Goal: Task Accomplishment & Management: Manage account settings

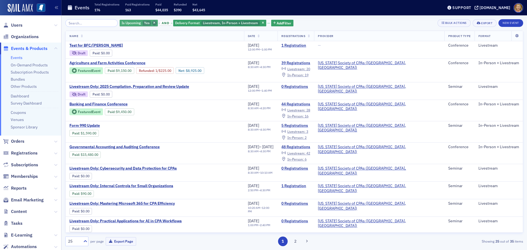
click at [153, 24] on icon "button" at bounding box center [154, 23] width 2 height 3
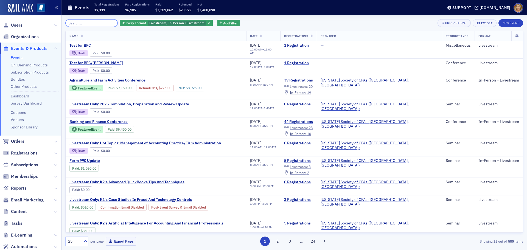
click at [103, 22] on input "search" at bounding box center [91, 23] width 52 height 8
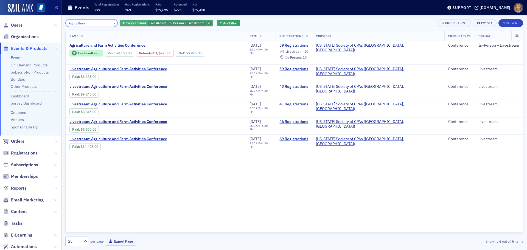
type input "Agriculture"
click at [207, 23] on span "button" at bounding box center [209, 23] width 5 height 5
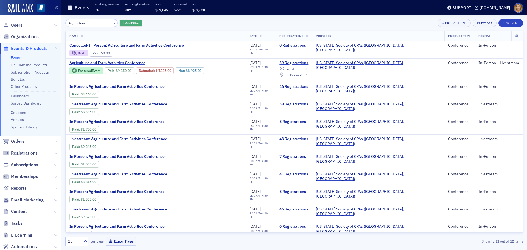
click at [131, 25] on span "Add Filter" at bounding box center [132, 23] width 15 height 5
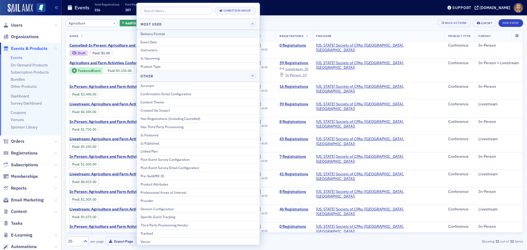
click at [150, 35] on div "Delivery Format" at bounding box center [197, 33] width 115 height 5
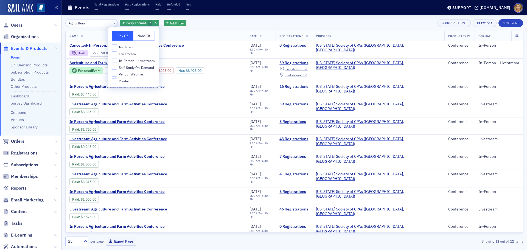
click at [124, 62] on span "In-Person + Livestream" at bounding box center [137, 60] width 36 height 5
click at [117, 62] on input "In-Person + Livestream" at bounding box center [114, 60] width 5 height 5
checkbox input "true"
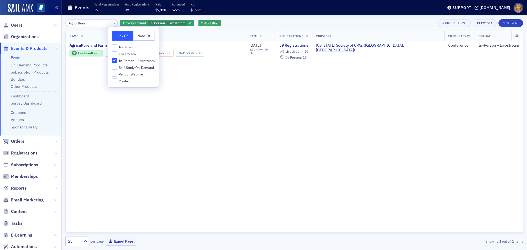
click at [173, 40] on th "Name" at bounding box center [156, 36] width 180 height 10
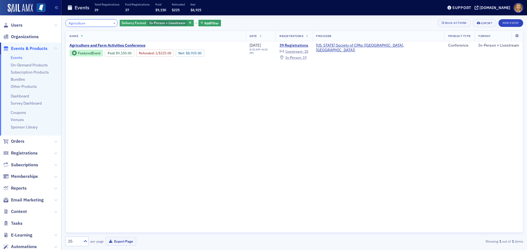
click at [94, 23] on input "Agriculture" at bounding box center [91, 23] width 52 height 8
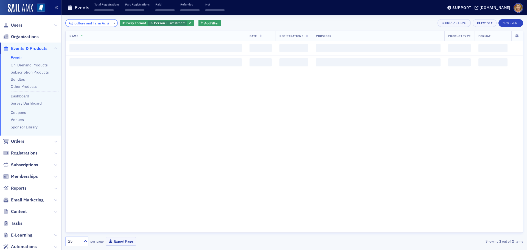
scroll to position [0, 3]
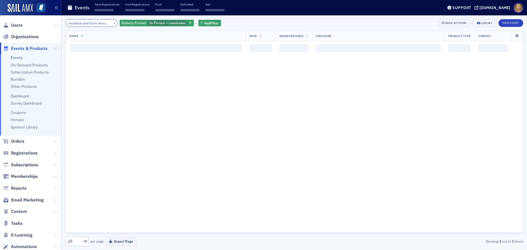
scroll to position [0, 9]
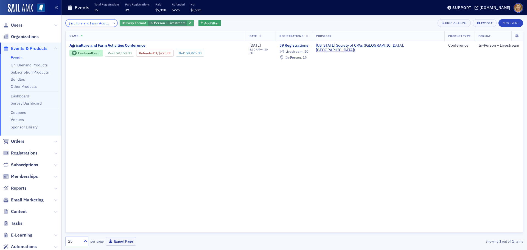
type input "Agriculture and Farm Acivities"
click at [148, 22] on span "In-Person + Livestream" at bounding box center [167, 23] width 39 height 5
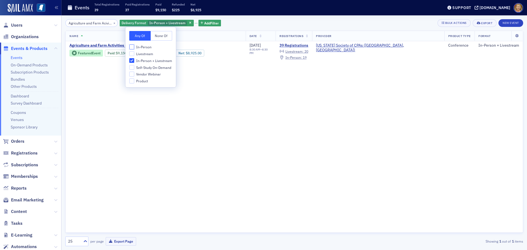
click at [133, 47] on input "In-Person" at bounding box center [131, 46] width 5 height 5
checkbox input "true"
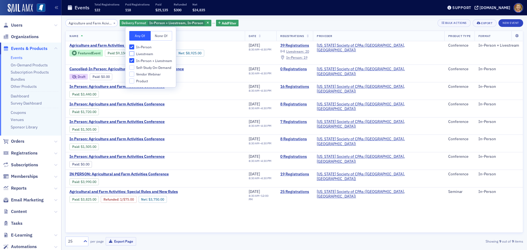
click at [132, 53] on input "Livestream" at bounding box center [131, 53] width 5 height 5
checkbox input "true"
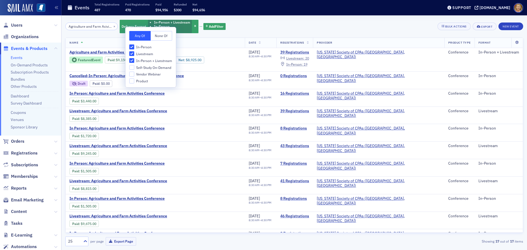
click at [179, 43] on th "Name" at bounding box center [155, 43] width 179 height 10
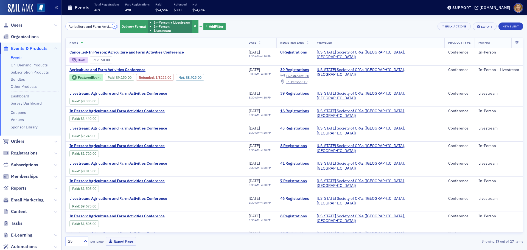
click at [112, 27] on button "×" at bounding box center [114, 26] width 5 height 5
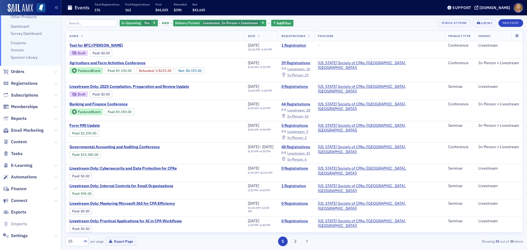
scroll to position [73, 0]
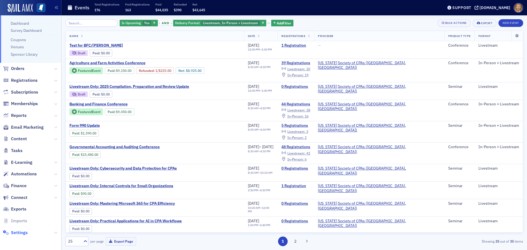
click at [26, 231] on span "Settings" at bounding box center [19, 233] width 17 height 6
select select "US"
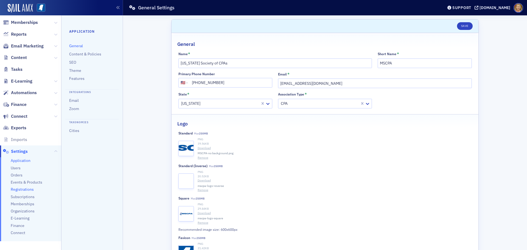
click at [30, 190] on span "Registrations" at bounding box center [22, 189] width 23 height 5
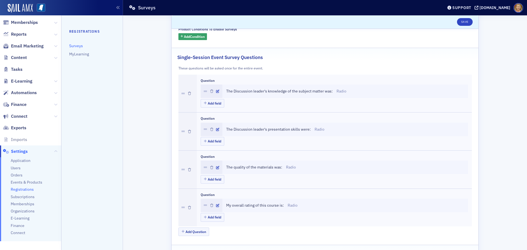
scroll to position [82, 0]
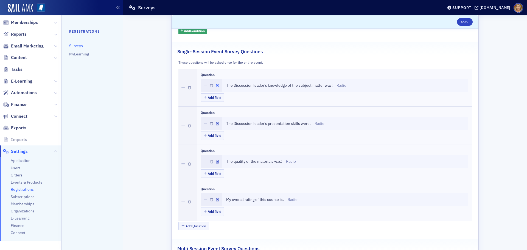
click at [216, 85] on icon "button" at bounding box center [217, 85] width 3 height 3
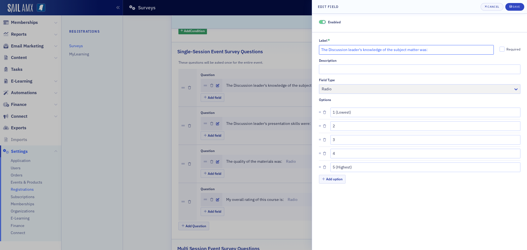
click at [321, 50] on input "The Discussion leader's knowledge of the subject matter was:" at bounding box center [406, 50] width 175 height 10
click at [350, 50] on input "Roger McEowen The Discussion leader's knowledge of the subject matter was:" at bounding box center [406, 50] width 175 height 10
click at [321, 50] on input "Roger McEowen The Discussion leader's knowledge of the subject matter was:" at bounding box center [406, 50] width 175 height 10
click at [486, 50] on input "RRoger McEowen The Discussion leader's knowledge of the subject matter was:" at bounding box center [406, 50] width 175 height 10
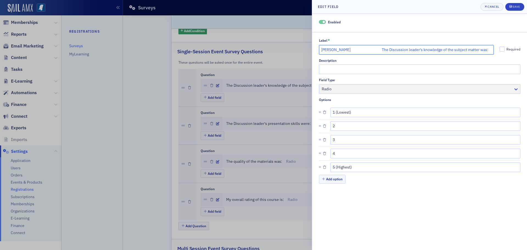
scroll to position [0, 0]
click at [352, 50] on input "RRoger McEowen The Discussion leader's knowledge of the subject matter was:" at bounding box center [406, 50] width 175 height 10
click at [364, 50] on input "RRoger McEowen: The Discussion leader's knowledge of the subject matter was:" at bounding box center [406, 50] width 175 height 10
type input "RRoger McEowen: The Discussion leader's knowledge of the subject matter was:"
click at [511, 7] on icon "submit" at bounding box center [510, 6] width 2 height 2
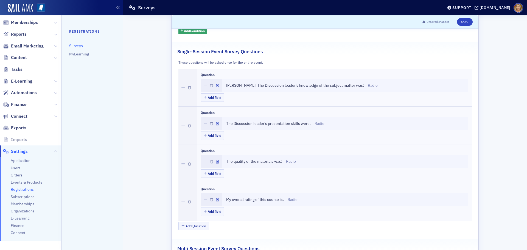
click at [239, 85] on span "RRoger McEowen: The Discussion leader's knowledge of the subject matter was:" at bounding box center [295, 86] width 138 height 6
click at [216, 85] on icon "button" at bounding box center [217, 85] width 3 height 3
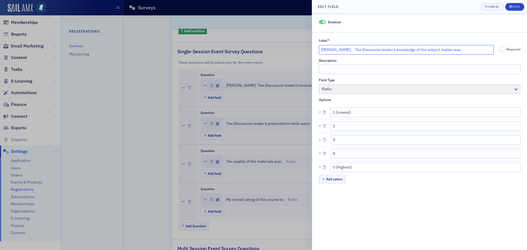
click at [323, 50] on input "RRoger McEowen: The Discussion leader's knowledge of the subject matter was:" at bounding box center [406, 50] width 175 height 10
type input "Roger McEowen: The Discussion leader's knowledge of the subject matter was:"
click at [512, 5] on span "Save" at bounding box center [514, 7] width 11 height 4
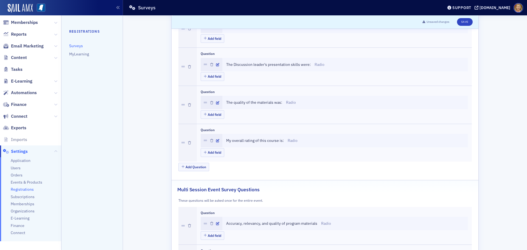
scroll to position [165, 0]
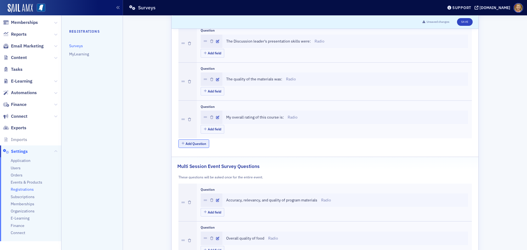
click at [197, 145] on button "Add Question" at bounding box center [193, 143] width 31 height 9
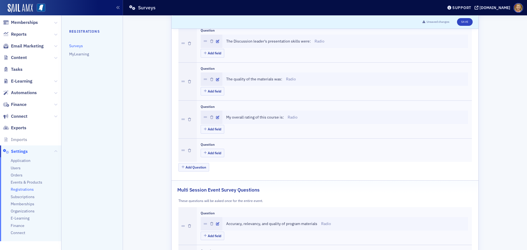
click at [252, 150] on div "Question Add field" at bounding box center [334, 150] width 267 height 16
click at [244, 151] on div "Add field" at bounding box center [334, 154] width 267 height 10
click at [236, 154] on div "Add field" at bounding box center [334, 154] width 267 height 10
click at [235, 154] on div "Add field" at bounding box center [334, 154] width 267 height 10
click at [232, 151] on div "Add field" at bounding box center [334, 154] width 267 height 10
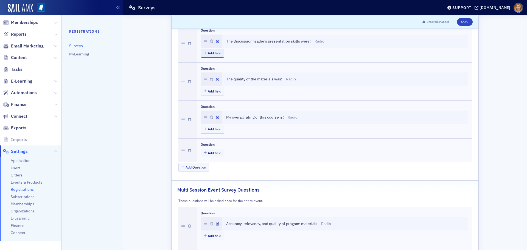
click at [216, 55] on button "Add field" at bounding box center [213, 53] width 24 height 9
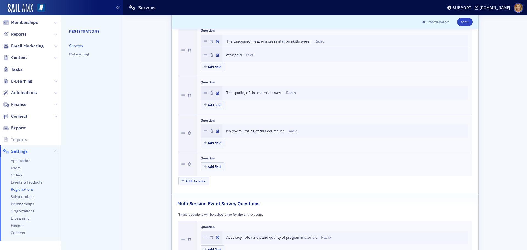
click at [246, 53] on p "Text" at bounding box center [249, 55] width 7 height 6
click at [226, 55] on icon "New field" at bounding box center [234, 54] width 16 height 5
click at [462, 20] on button "Save" at bounding box center [465, 22] width 16 height 8
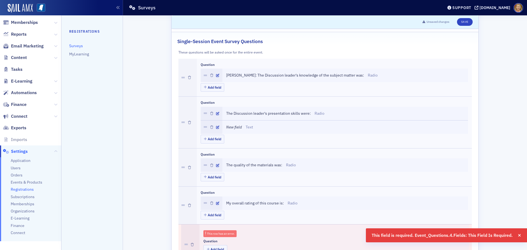
scroll to position [110, 0]
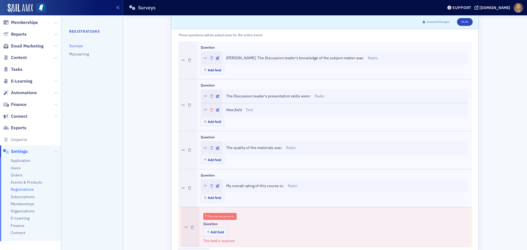
click at [210, 109] on icon "button" at bounding box center [211, 109] width 3 height 3
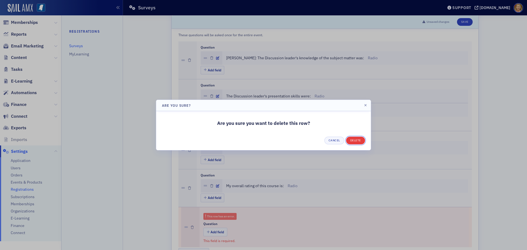
click at [348, 138] on button "Delete" at bounding box center [355, 141] width 19 height 8
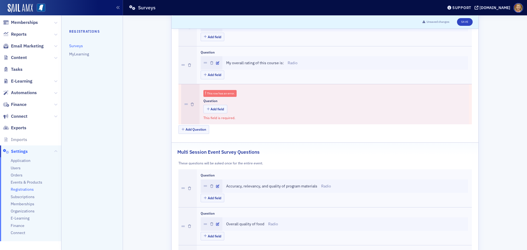
scroll to position [219, 0]
click at [224, 94] on div "This row has an error." at bounding box center [221, 92] width 28 height 3
click at [219, 110] on button "Add field" at bounding box center [215, 108] width 24 height 9
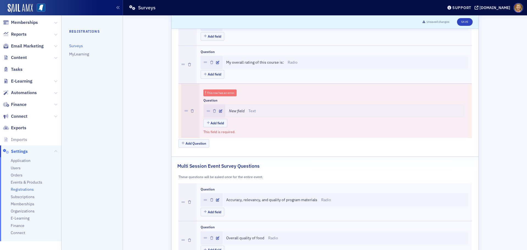
click at [248, 111] on p "Text" at bounding box center [251, 111] width 7 height 6
click at [235, 111] on icon "New field" at bounding box center [237, 110] width 16 height 5
click at [233, 109] on icon "New field" at bounding box center [237, 110] width 16 height 5
click at [191, 111] on icon "button" at bounding box center [192, 110] width 3 height 3
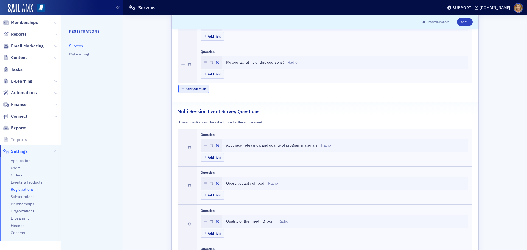
click at [202, 88] on button "Add Question" at bounding box center [193, 88] width 31 height 9
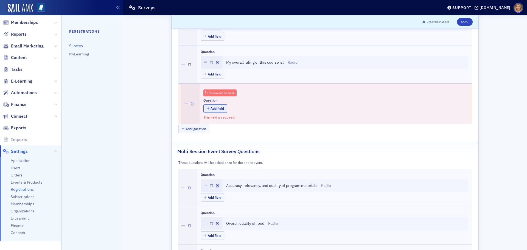
click at [213, 107] on button "Add field" at bounding box center [215, 108] width 24 height 9
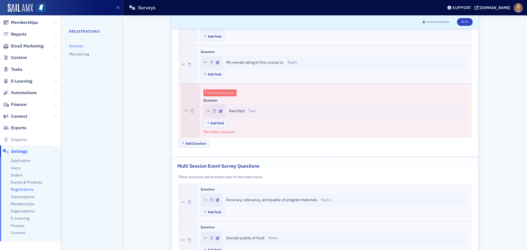
click at [229, 111] on icon "New field" at bounding box center [237, 110] width 16 height 5
click at [246, 111] on div "New field Text" at bounding box center [345, 111] width 232 height 6
click at [256, 110] on div "New field Text" at bounding box center [345, 111] width 232 height 6
click at [241, 110] on icon "New field" at bounding box center [237, 110] width 16 height 5
click at [213, 110] on icon "button" at bounding box center [214, 110] width 3 height 3
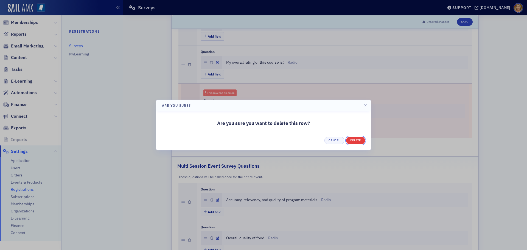
click at [352, 139] on button "Delete" at bounding box center [355, 141] width 19 height 8
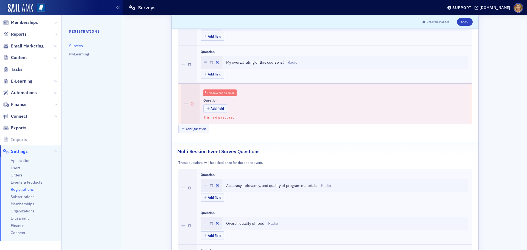
click at [191, 103] on icon "button" at bounding box center [192, 103] width 3 height 3
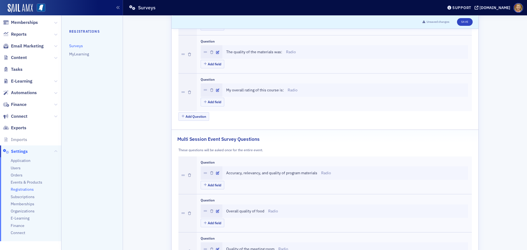
scroll to position [192, 0]
click at [203, 115] on button "Add Question" at bounding box center [193, 116] width 31 height 9
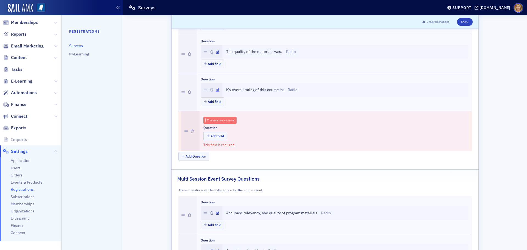
click at [211, 120] on div "This row has an error." at bounding box center [221, 120] width 28 height 3
click at [191, 131] on icon "button" at bounding box center [192, 131] width 3 height 3
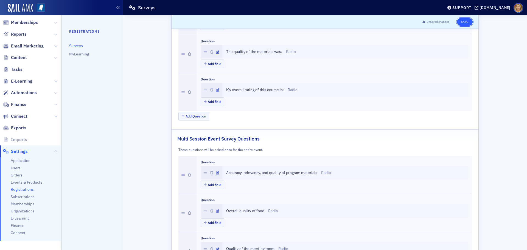
click at [458, 23] on button "Save" at bounding box center [465, 22] width 16 height 8
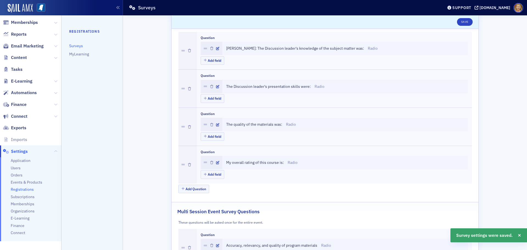
scroll to position [110, 0]
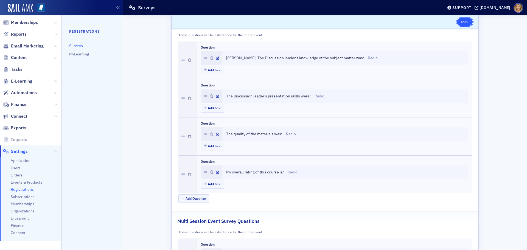
click at [460, 22] on button "Save" at bounding box center [465, 22] width 16 height 8
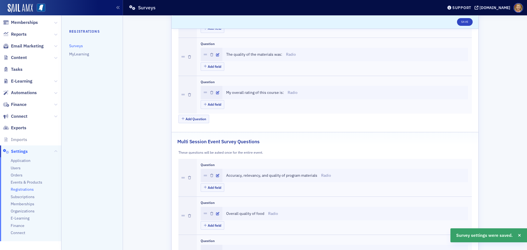
scroll to position [192, 0]
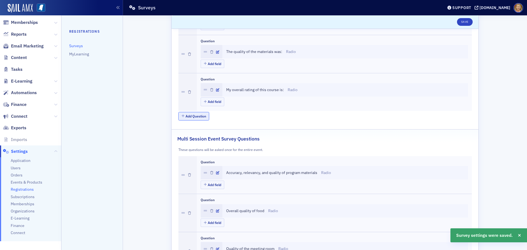
click at [192, 118] on button "Add Question" at bounding box center [193, 116] width 31 height 9
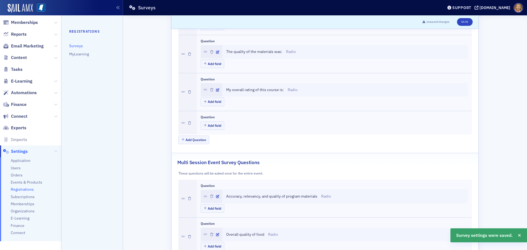
click at [231, 121] on div "Add field" at bounding box center [334, 126] width 267 height 10
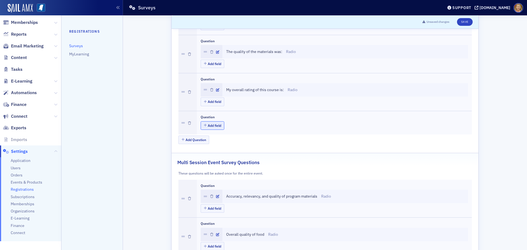
click at [204, 125] on icon "button" at bounding box center [205, 125] width 3 height 3
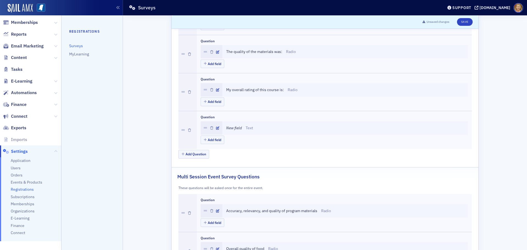
click at [246, 127] on p "Text" at bounding box center [249, 128] width 7 height 6
click at [228, 127] on icon "New field" at bounding box center [234, 127] width 16 height 5
click at [226, 128] on icon "New field" at bounding box center [234, 127] width 16 height 5
drag, startPoint x: 224, startPoint y: 128, endPoint x: 254, endPoint y: 128, distance: 29.6
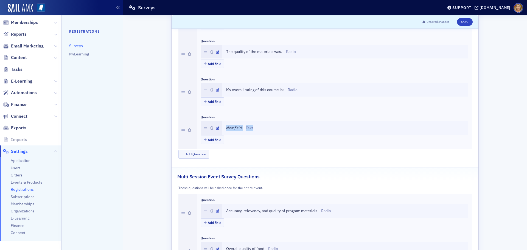
click at [254, 128] on div "New field Text" at bounding box center [345, 128] width 238 height 6
click at [266, 132] on div "New field Text" at bounding box center [345, 127] width 246 height 13
click at [201, 151] on button "Add Question" at bounding box center [193, 154] width 31 height 9
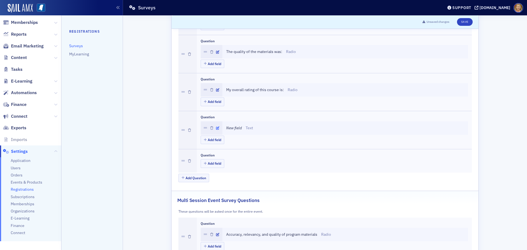
click at [216, 127] on icon "button" at bounding box center [217, 127] width 3 height 3
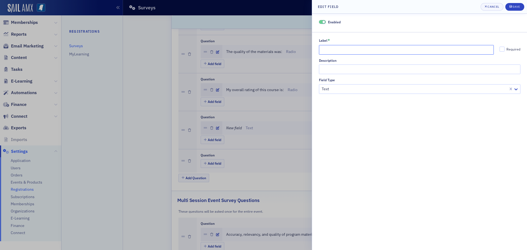
click at [343, 53] on input "Label *" at bounding box center [406, 50] width 175 height 10
type input "Austin Bean:"
click at [278, 66] on div at bounding box center [263, 125] width 527 height 250
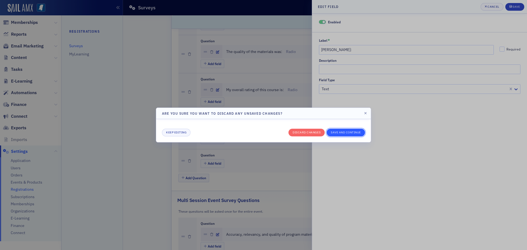
click at [334, 132] on button "Save and continue" at bounding box center [345, 133] width 38 height 8
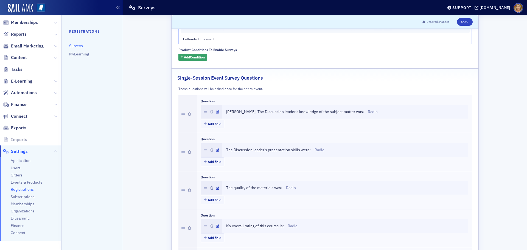
scroll to position [55, 0]
drag, startPoint x: 253, startPoint y: 112, endPoint x: 360, endPoint y: 110, distance: 107.0
click at [361, 109] on div "Roger McEowen: The Discussion leader's knowledge of the subject matter was: Rad…" at bounding box center [345, 112] width 246 height 13
copy span "The Discussion leader's knowledge of the subject matter was:"
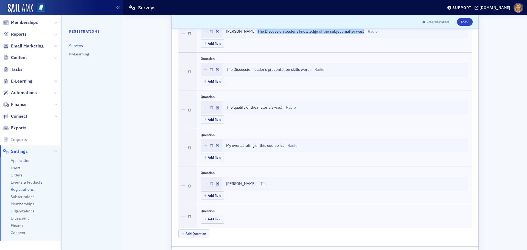
scroll to position [137, 0]
click at [260, 183] on p "Text" at bounding box center [263, 183] width 7 height 6
click at [216, 182] on icon "button" at bounding box center [217, 182] width 3 height 3
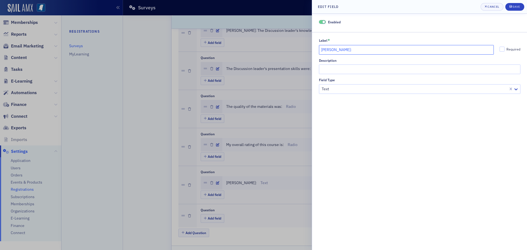
click at [352, 50] on input "Austin Bean:" at bounding box center [406, 50] width 175 height 10
paste input "The Discussion leader's knowledge of the subject matter was:"
type input "Austin Bean: The Discussion leader's knowledge of the subject matter was:"
click at [502, 50] on input "Required" at bounding box center [501, 49] width 5 height 5
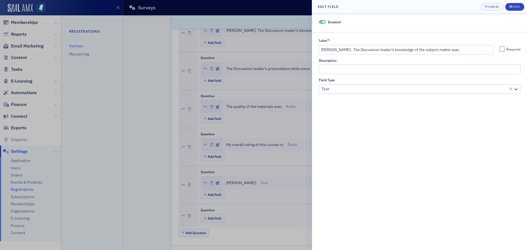
click at [503, 49] on input "Required" at bounding box center [501, 49] width 5 height 5
checkbox input "true"
click at [517, 8] on div "Save" at bounding box center [515, 6] width 7 height 3
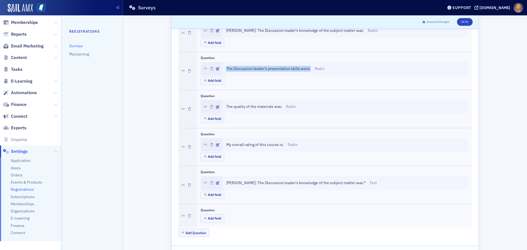
drag, startPoint x: 224, startPoint y: 69, endPoint x: 309, endPoint y: 65, distance: 85.4
click at [309, 65] on div "The Discussion leader's presentation skills were: Radio" at bounding box center [345, 68] width 246 height 13
copy span "The Discussion leader's presentation skills were:"
click at [216, 217] on button "Add field" at bounding box center [213, 218] width 24 height 9
click at [216, 221] on icon "button" at bounding box center [217, 220] width 3 height 3
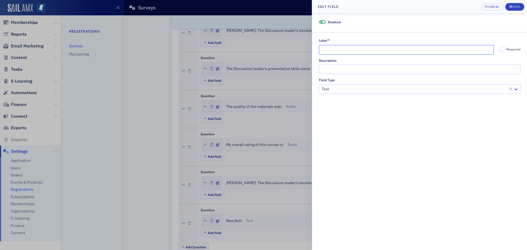
click at [330, 48] on input "Label *" at bounding box center [406, 50] width 175 height 10
paste input "The Discussion leader's presentation skills were:"
type input "The Discussion leader's presentation skills were:"
click at [515, 6] on div "Save" at bounding box center [515, 6] width 7 height 3
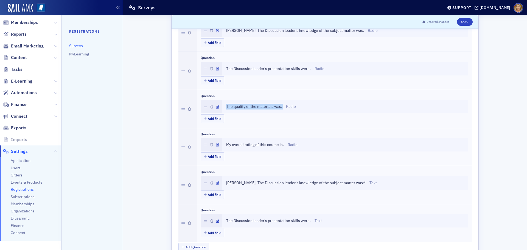
drag, startPoint x: 222, startPoint y: 105, endPoint x: 283, endPoint y: 108, distance: 61.5
click at [283, 108] on div "The quality of the materials was: Radio" at bounding box center [345, 106] width 246 height 13
copy span "The quality of the materials was:"
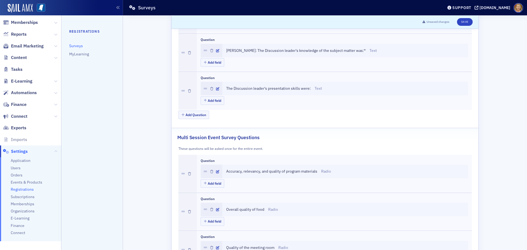
scroll to position [274, 0]
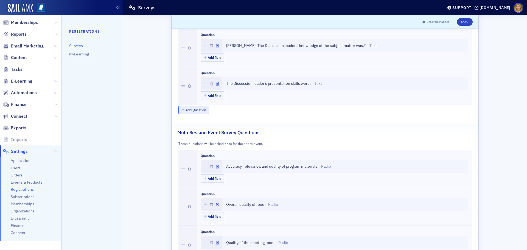
click at [201, 108] on button "Add Question" at bounding box center [193, 110] width 31 height 9
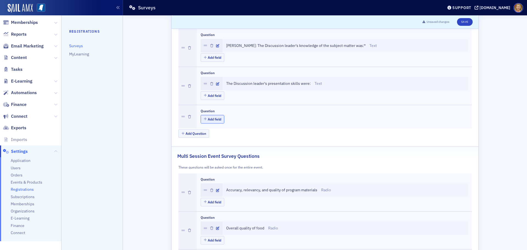
click at [207, 119] on button "Add field" at bounding box center [213, 119] width 24 height 9
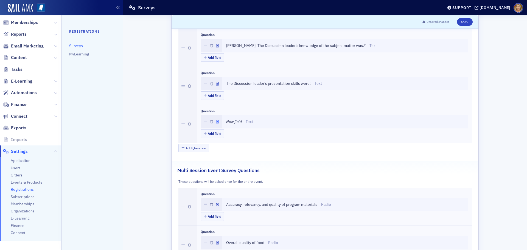
click at [216, 120] on icon "button" at bounding box center [217, 121] width 3 height 3
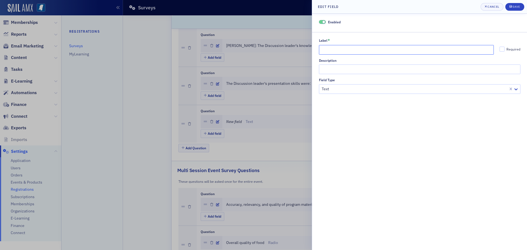
click at [332, 49] on input "Label *" at bounding box center [406, 50] width 175 height 10
paste input "The quality of the materials was:"
type input "The quality of the materials was:"
click at [511, 5] on icon "submit" at bounding box center [510, 6] width 2 height 3
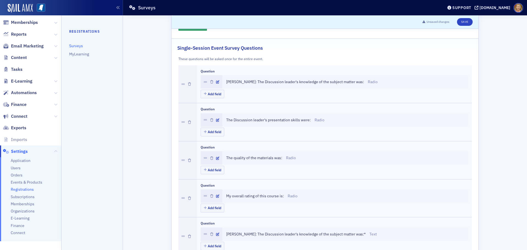
scroll to position [82, 0]
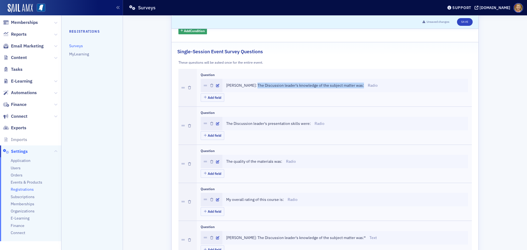
drag, startPoint x: 253, startPoint y: 85, endPoint x: 360, endPoint y: 87, distance: 106.2
click at [360, 87] on div "Roger McEowen: The Discussion leader's knowledge of the subject matter was: Rad…" at bounding box center [345, 86] width 238 height 6
copy span "The Discussion leader's knowledge of the subject matter was:"
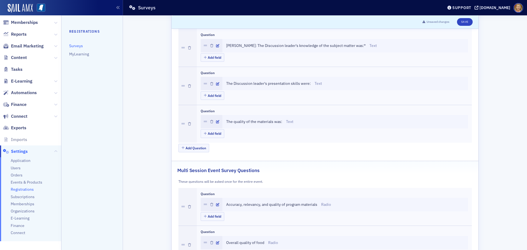
scroll to position [329, 0]
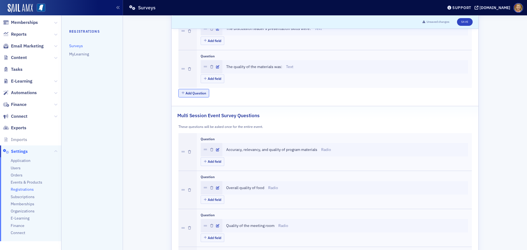
click at [197, 93] on button "Add Question" at bounding box center [193, 93] width 31 height 9
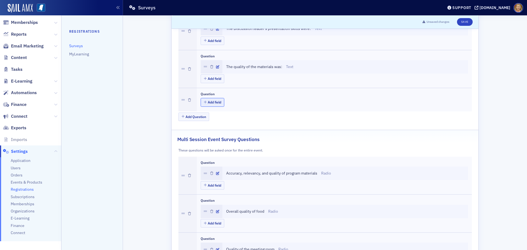
click at [205, 102] on button "Add field" at bounding box center [213, 102] width 24 height 9
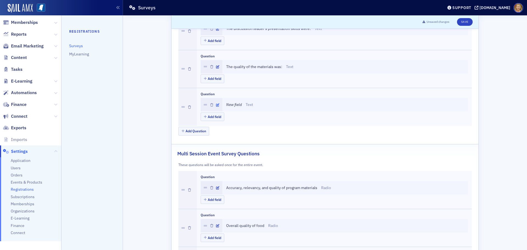
click at [216, 105] on icon "button" at bounding box center [217, 104] width 3 height 3
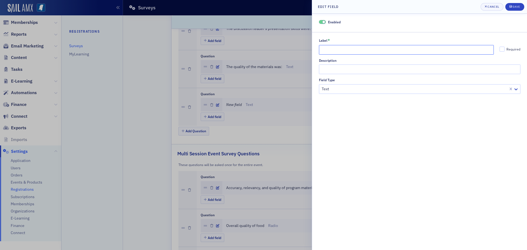
click at [337, 51] on input "Label *" at bounding box center [406, 50] width 175 height 10
paste input "The Discussion leader's knowledge of the subject matter was:"
click at [320, 47] on input "The Discussion leader's knowledge of the subject matter was:" at bounding box center [406, 50] width 175 height 10
type input "Chad McElvany: The Discussion leader's knowledge of the subject matter was:"
click at [512, 8] on div "submit" at bounding box center [510, 7] width 3 height 4
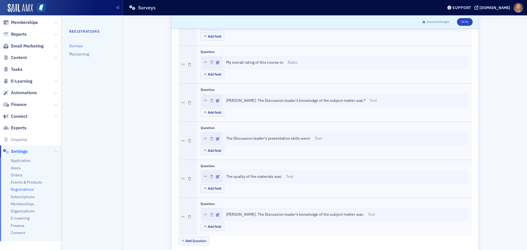
scroll to position [192, 0]
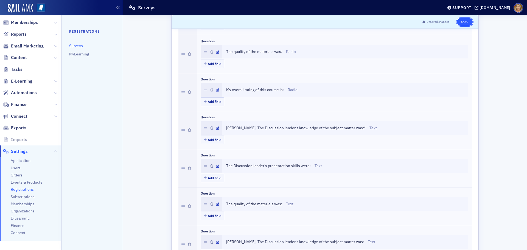
click at [459, 23] on button "Save" at bounding box center [465, 22] width 16 height 8
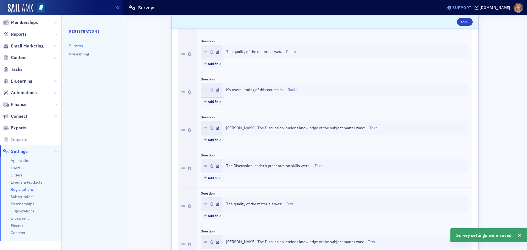
click at [469, 8] on div "Support" at bounding box center [461, 7] width 19 height 5
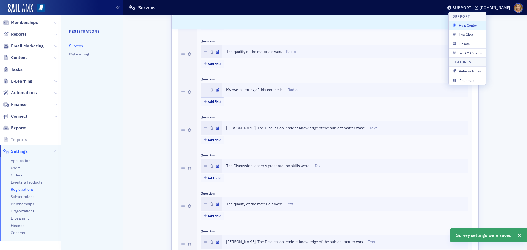
click at [467, 27] on span "Help Center" at bounding box center [466, 25] width 29 height 5
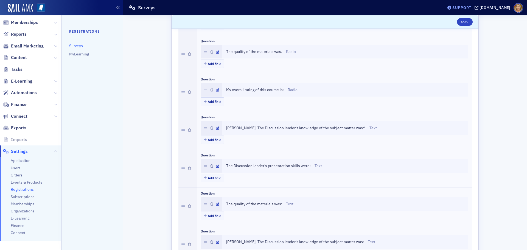
click at [463, 8] on div "Support" at bounding box center [461, 7] width 19 height 5
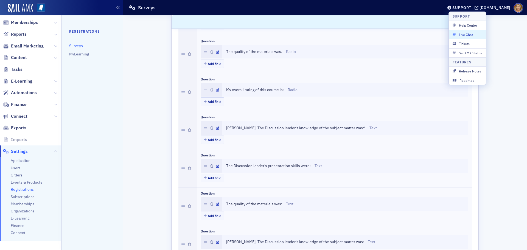
click at [466, 36] on span "Live Chat" at bounding box center [466, 34] width 29 height 5
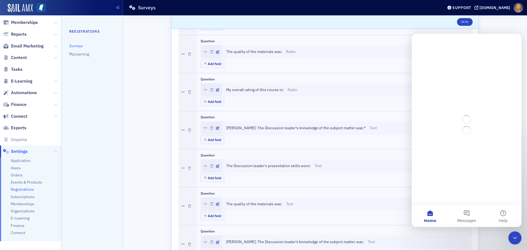
scroll to position [0, 0]
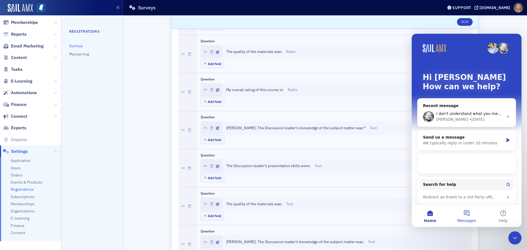
click at [465, 215] on button "Messages" at bounding box center [466, 216] width 36 height 22
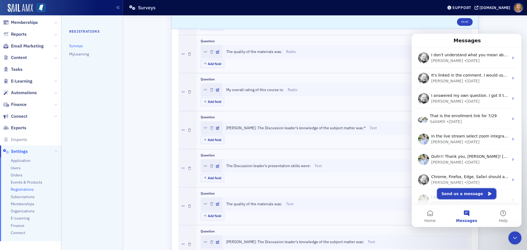
click at [455, 194] on button "Send us a message" at bounding box center [466, 193] width 59 height 11
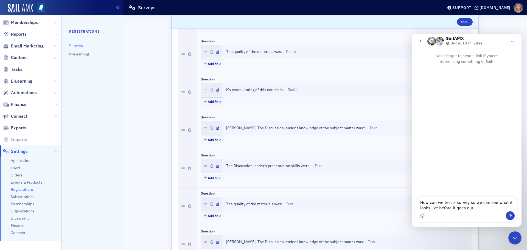
type textarea "How can we test a survey so we can see what it looks like before it goes out?"
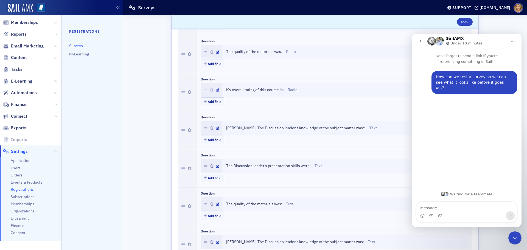
click at [515, 237] on icon "Close Intercom Messenger" at bounding box center [514, 238] width 7 height 7
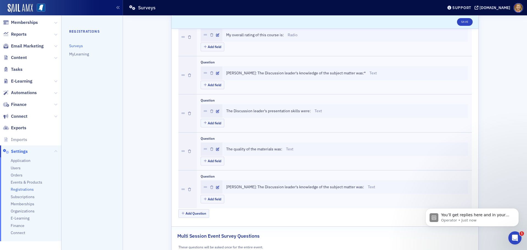
scroll to position [219, 0]
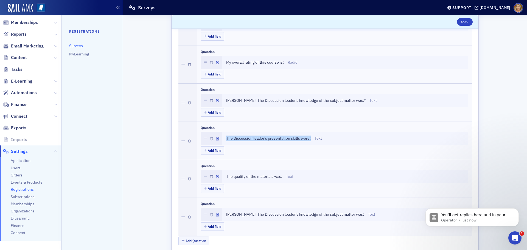
drag, startPoint x: 223, startPoint y: 138, endPoint x: 308, endPoint y: 140, distance: 84.8
click at [308, 140] on div "The Discussion leader's presentation skills were: Text" at bounding box center [345, 138] width 246 height 13
copy span "The Discussion leader's presentation skills were:"
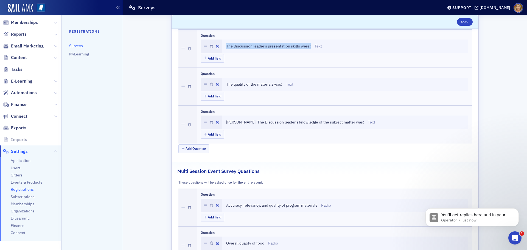
scroll to position [329, 0]
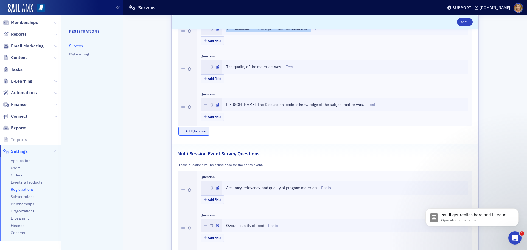
click at [201, 130] on button "Add Question" at bounding box center [193, 131] width 31 height 9
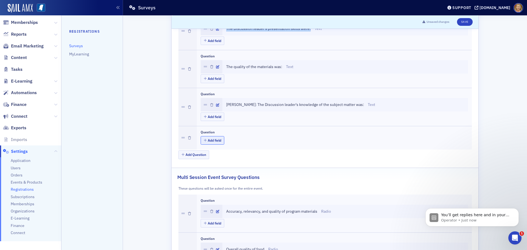
click at [217, 138] on button "Add field" at bounding box center [213, 140] width 24 height 9
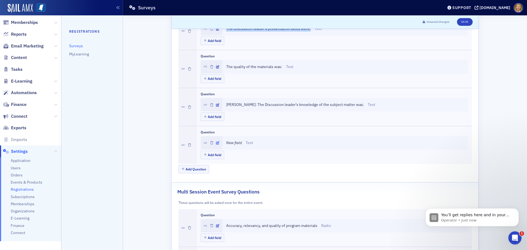
click at [216, 142] on icon "button" at bounding box center [217, 142] width 3 height 3
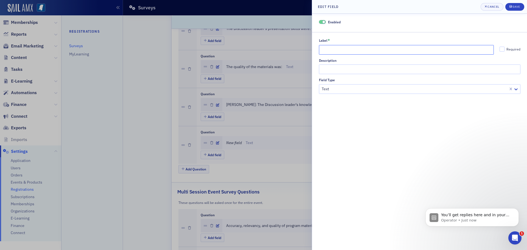
click at [326, 51] on input "Label *" at bounding box center [406, 50] width 175 height 10
paste input "The Discussion leader's presentation skills were:"
type input "The Discussion leader's presentation skills were:"
click at [476, 86] on div at bounding box center [420, 88] width 199 height 7
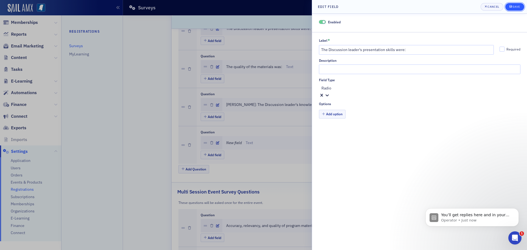
click at [514, 7] on div "Save" at bounding box center [515, 6] width 7 height 3
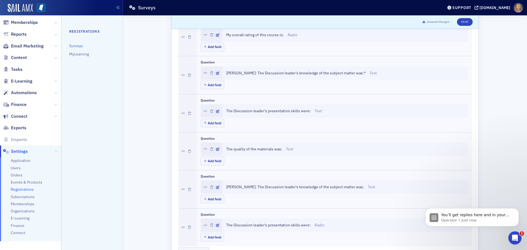
scroll to position [219, 0]
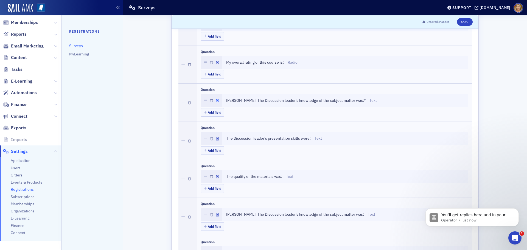
click at [216, 101] on icon "button" at bounding box center [217, 100] width 3 height 3
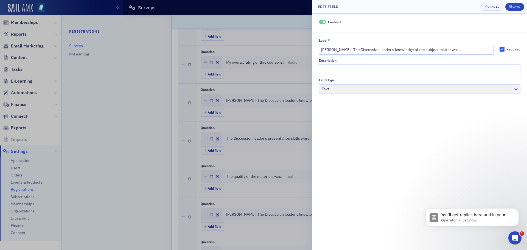
click at [460, 86] on div "Field Type Text" at bounding box center [419, 86] width 201 height 16
click at [372, 93] on div "Field Type Text" at bounding box center [419, 86] width 201 height 16
click at [517, 209] on icon "Dismiss notification" at bounding box center [516, 209] width 3 height 3
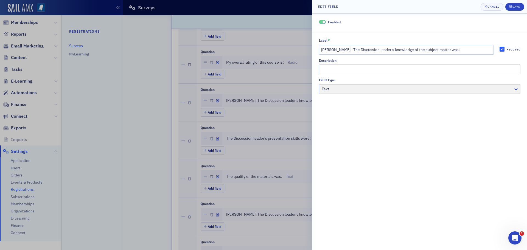
click at [391, 88] on div "Field Type Text" at bounding box center [419, 86] width 201 height 16
click at [509, 7] on button "Save" at bounding box center [514, 7] width 19 height 8
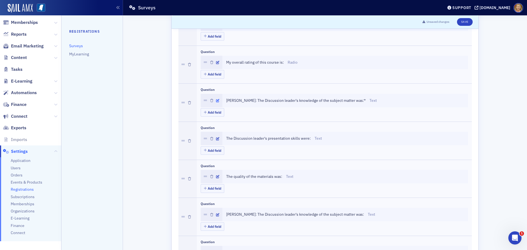
click at [216, 100] on icon "button" at bounding box center [217, 100] width 3 height 3
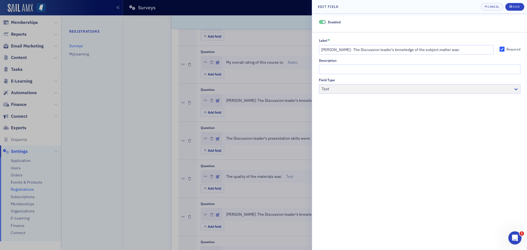
click at [361, 89] on div "Field Type Text" at bounding box center [419, 86] width 201 height 16
click at [360, 92] on div "Field Type Text" at bounding box center [419, 86] width 201 height 16
click at [502, 49] on input "Required" at bounding box center [501, 49] width 5 height 5
checkbox input "false"
click at [422, 89] on div "Field Type Text" at bounding box center [419, 86] width 201 height 16
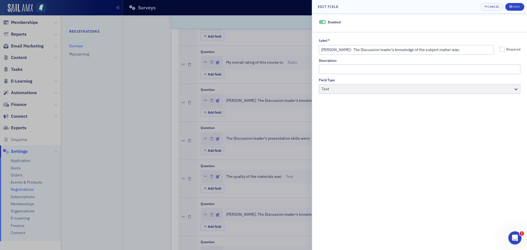
click at [422, 89] on div "Field Type Text" at bounding box center [419, 86] width 201 height 16
click at [515, 88] on div "Field Type Text" at bounding box center [419, 86] width 201 height 16
click at [514, 88] on div "Field Type Text" at bounding box center [419, 86] width 201 height 16
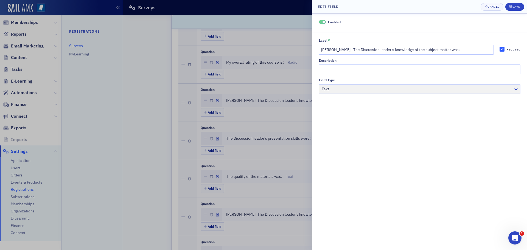
click at [514, 88] on div "Field Type Text" at bounding box center [419, 86] width 201 height 16
click at [514, 90] on div "Field Type Text" at bounding box center [419, 86] width 201 height 16
drag, startPoint x: 502, startPoint y: 91, endPoint x: 404, endPoint y: 91, distance: 98.2
click at [404, 91] on div "Field Type Text" at bounding box center [419, 86] width 201 height 16
click at [512, 5] on div "Save" at bounding box center [515, 6] width 7 height 3
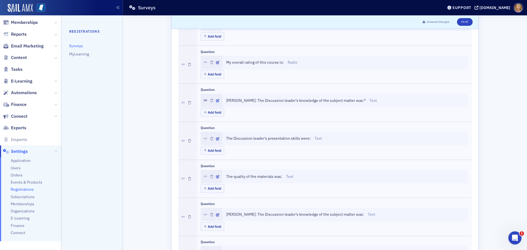
click at [204, 101] on icon at bounding box center [205, 100] width 3 height 4
click at [209, 111] on button "Add field" at bounding box center [213, 112] width 24 height 9
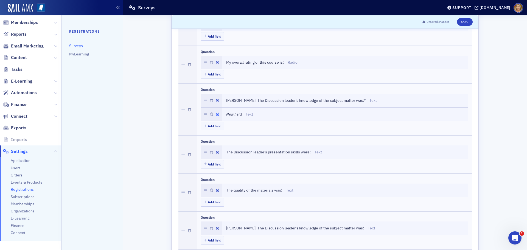
click at [216, 114] on icon "button" at bounding box center [217, 114] width 3 height 3
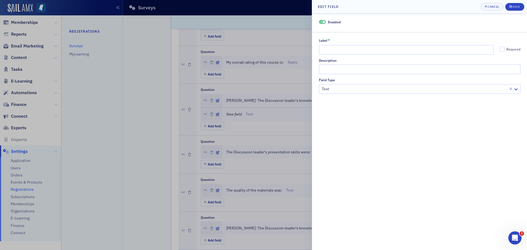
click at [329, 91] on div at bounding box center [414, 89] width 187 height 7
click at [511, 7] on icon "submit" at bounding box center [510, 6] width 2 height 2
click at [349, 51] on input "Label *" at bounding box center [406, 50] width 175 height 10
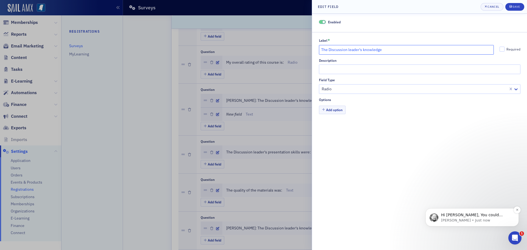
type input "The Discussion leader's knowledge"
click at [479, 216] on p "Hi Ellen, You could create a test event in the past, register for it, and take …" at bounding box center [476, 214] width 71 height 5
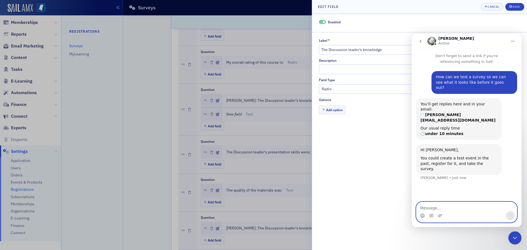
click at [423, 216] on icon "Emoji picker" at bounding box center [422, 216] width 1 height 0
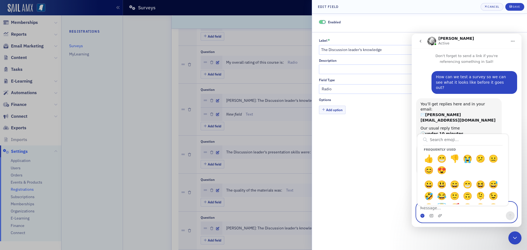
click at [422, 216] on circle "Emoji picker" at bounding box center [422, 216] width 4 height 4
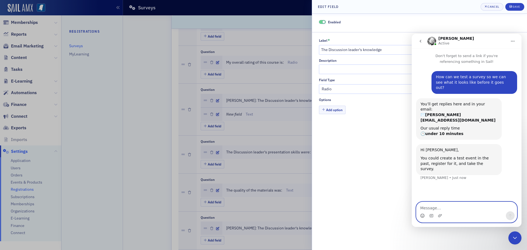
click at [422, 216] on icon "Emoji picker" at bounding box center [422, 215] width 4 height 4
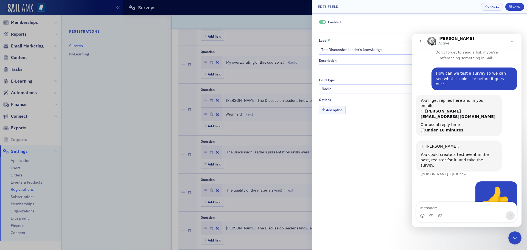
click at [515, 235] on icon "Close Intercom Messenger" at bounding box center [514, 238] width 7 height 7
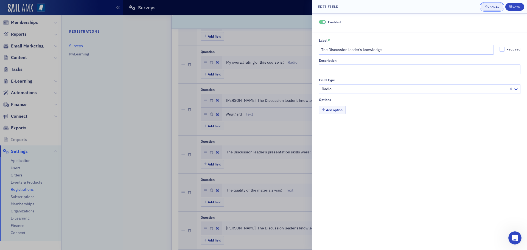
click at [498, 9] on button "Cancel" at bounding box center [491, 7] width 23 height 8
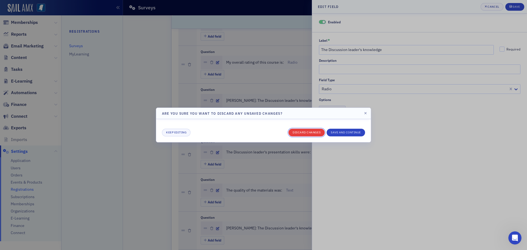
click at [311, 132] on button "Discard changes" at bounding box center [306, 133] width 36 height 8
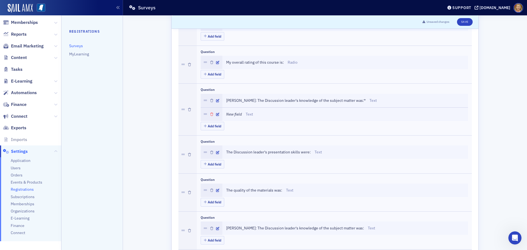
click at [210, 116] on icon "button" at bounding box center [211, 114] width 3 height 3
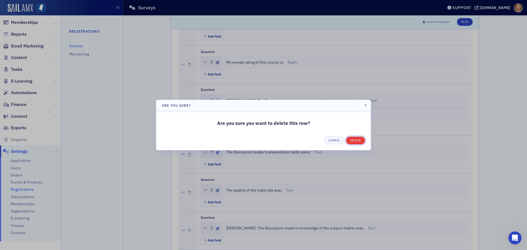
click at [353, 140] on button "Delete" at bounding box center [355, 141] width 19 height 8
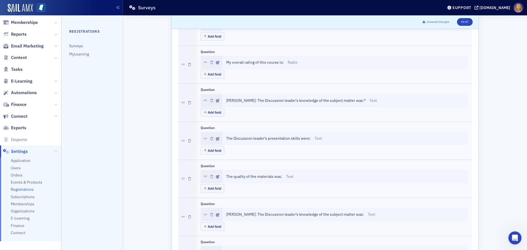
click at [226, 100] on span "Austin Bean: The Discussion leader's knowledge of the subject matter was: *" at bounding box center [295, 101] width 139 height 6
drag, startPoint x: 224, startPoint y: 100, endPoint x: 354, endPoint y: 100, distance: 130.0
click at [354, 100] on span "Austin Bean: The Discussion leader's knowledge of the subject matter was: *" at bounding box center [295, 101] width 139 height 6
copy span "Austin Bean: The Discussion leader's knowledge of the subject matter was: *"
click at [210, 100] on icon "button" at bounding box center [211, 100] width 3 height 3
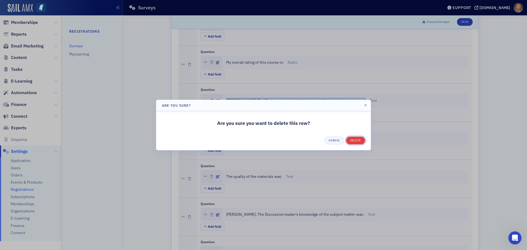
click at [351, 139] on button "Delete" at bounding box center [355, 141] width 19 height 8
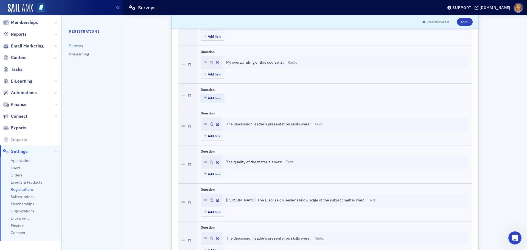
click at [213, 97] on button "Add field" at bounding box center [213, 98] width 24 height 9
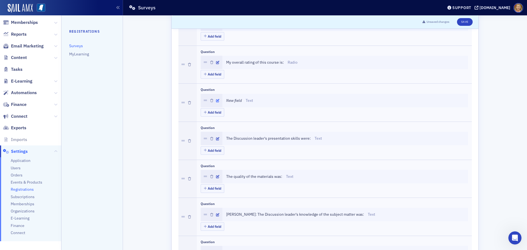
click at [216, 100] on icon "button" at bounding box center [217, 100] width 3 height 3
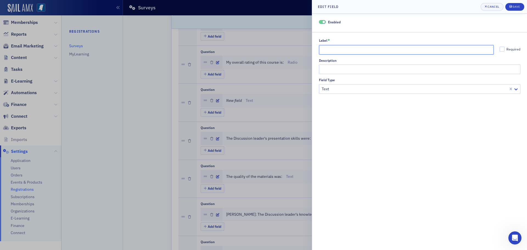
click at [332, 49] on input "Label *" at bounding box center [406, 50] width 175 height 10
paste input "Austin Bean: The Discussion leader's knowledge of the subject matter was:*"
type input "Austin Bean: The Discussion leader's knowledge of the subject matter was:*"
click at [345, 90] on div at bounding box center [420, 88] width 199 height 7
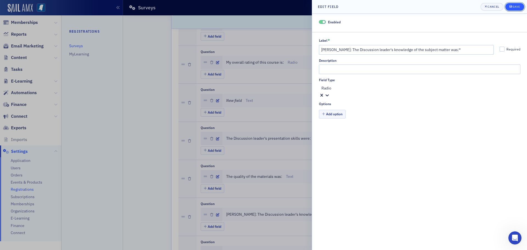
click at [517, 7] on div "Save" at bounding box center [515, 6] width 7 height 3
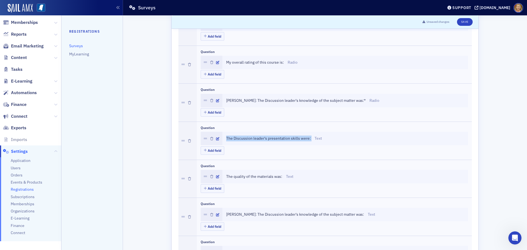
drag, startPoint x: 223, startPoint y: 138, endPoint x: 310, endPoint y: 140, distance: 86.4
click at [310, 140] on div "The Discussion leader's presentation skills were: Text" at bounding box center [345, 138] width 246 height 13
copy span "The Discussion leader's presentation skills were:"
click at [210, 139] on icon "button" at bounding box center [211, 138] width 3 height 3
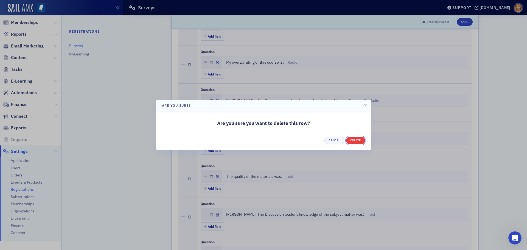
click at [350, 139] on button "Delete" at bounding box center [355, 141] width 19 height 8
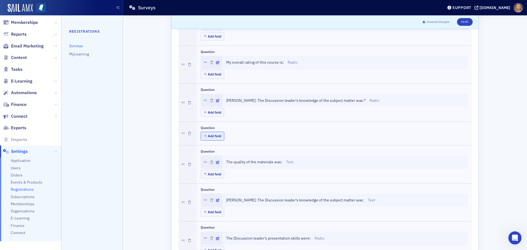
click at [210, 136] on button "Add field" at bounding box center [213, 136] width 24 height 9
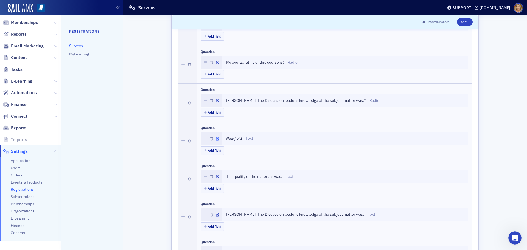
click at [216, 138] on icon "button" at bounding box center [217, 138] width 3 height 3
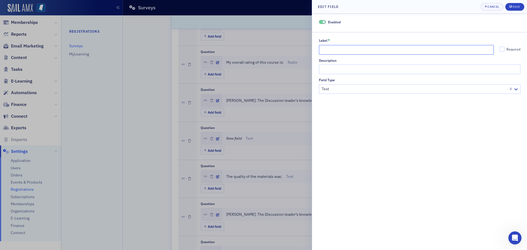
click at [347, 52] on input "Label *" at bounding box center [406, 50] width 175 height 10
paste input "The Discussion leader's presentation skills were:"
type input "The Discussion leader's presentation skills were:"
click at [356, 92] on div at bounding box center [420, 88] width 199 height 7
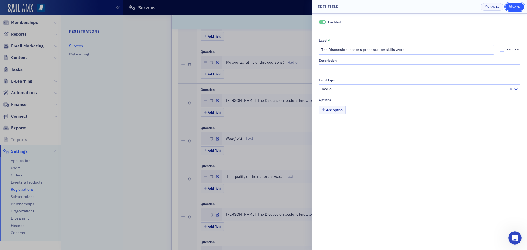
click at [510, 7] on icon "submit" at bounding box center [510, 6] width 2 height 2
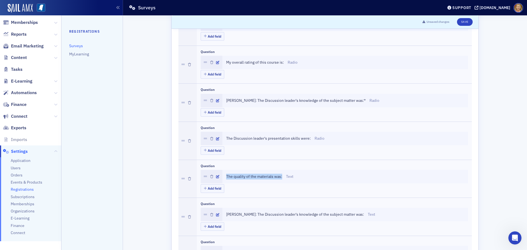
drag, startPoint x: 224, startPoint y: 176, endPoint x: 280, endPoint y: 178, distance: 55.5
click at [280, 178] on div "The quality of the materials was: Text" at bounding box center [345, 177] width 238 height 6
copy span "The quality of the materials was:"
click at [210, 176] on icon "button" at bounding box center [211, 176] width 3 height 3
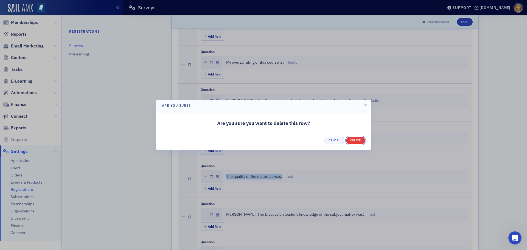
click at [353, 140] on button "Delete" at bounding box center [355, 141] width 19 height 8
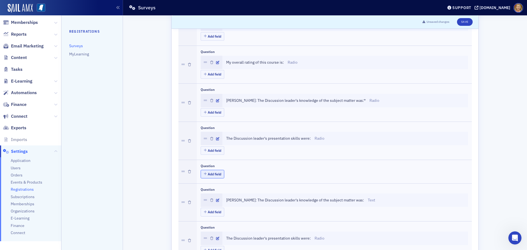
click at [210, 174] on button "Add field" at bounding box center [213, 174] width 24 height 9
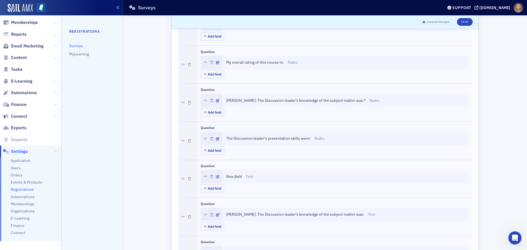
click at [216, 176] on icon "button" at bounding box center [217, 176] width 3 height 3
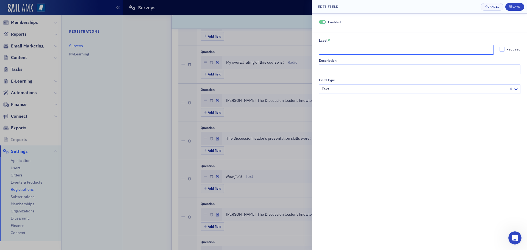
click at [375, 48] on input "Label *" at bounding box center [406, 50] width 175 height 10
paste input "The quality of the materials was:"
type input "The quality of the materials was:"
click at [372, 90] on div at bounding box center [420, 88] width 199 height 7
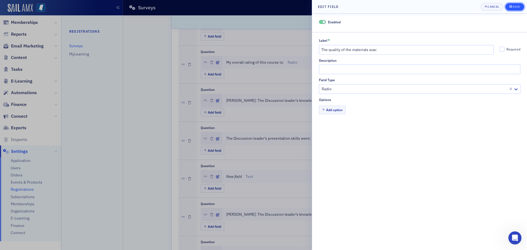
click at [512, 8] on div "Save" at bounding box center [515, 6] width 7 height 3
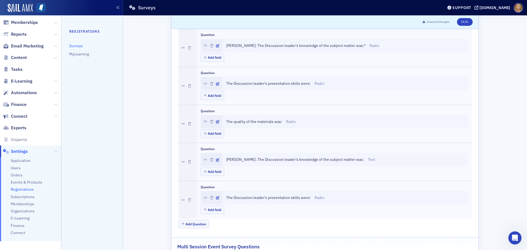
scroll to position [302, 0]
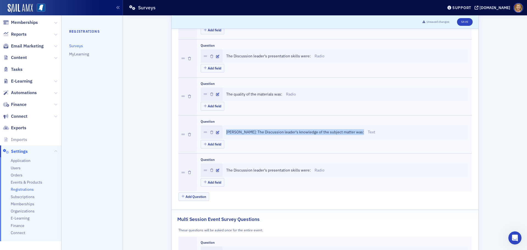
drag, startPoint x: 223, startPoint y: 131, endPoint x: 358, endPoint y: 131, distance: 134.7
click at [358, 131] on div "Chad McElvany: The Discussion leader's knowledge of the subject matter was: Text" at bounding box center [345, 131] width 246 height 13
copy span "Chad McElvany: The Discussion leader's knowledge of the subject matter was:"
click at [210, 131] on icon "button" at bounding box center [211, 132] width 3 height 3
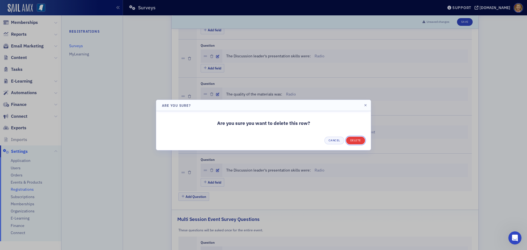
click at [349, 138] on button "Delete" at bounding box center [355, 141] width 19 height 8
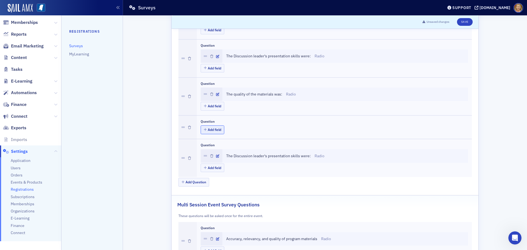
click at [216, 128] on button "Add field" at bounding box center [213, 129] width 24 height 9
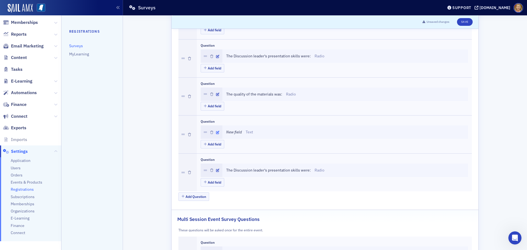
click at [216, 131] on icon "button" at bounding box center [217, 132] width 3 height 3
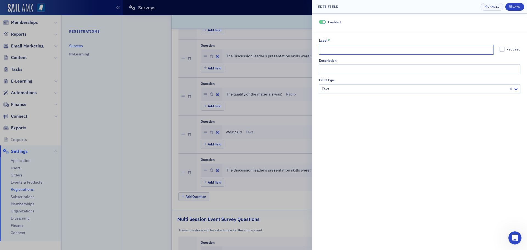
click at [344, 49] on input "Label *" at bounding box center [406, 50] width 175 height 10
paste input "Chad McElvany: The Discussion leader's knowledge of the subject matter was:"
type input "Chad McElvany: The Discussion leader's knowledge of the subject matter was:"
click at [347, 90] on div at bounding box center [420, 88] width 199 height 7
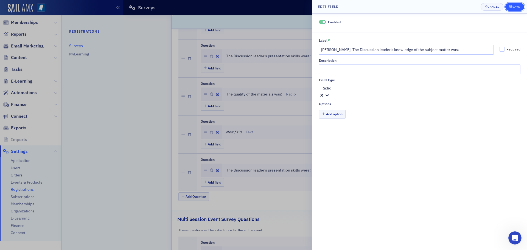
click at [509, 6] on icon "submit" at bounding box center [510, 6] width 2 height 3
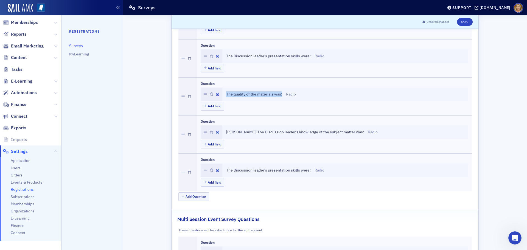
drag, startPoint x: 224, startPoint y: 94, endPoint x: 280, endPoint y: 95, distance: 56.0
click at [280, 95] on div "The quality of the materials was: Radio" at bounding box center [345, 94] width 238 height 6
copy span "The quality of the materials was:"
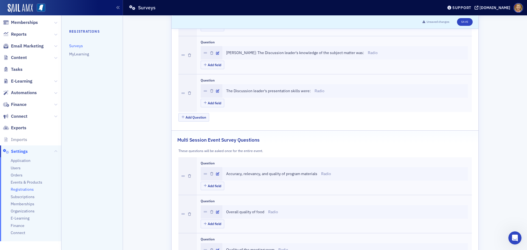
scroll to position [384, 0]
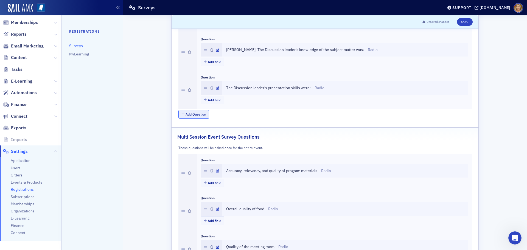
click at [203, 115] on button "Add Question" at bounding box center [193, 114] width 31 height 9
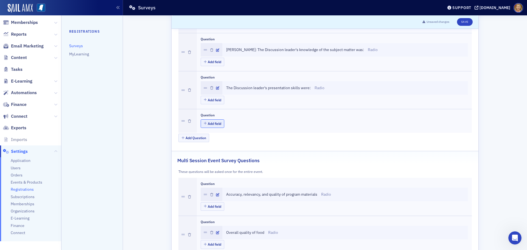
click at [210, 124] on button "Add field" at bounding box center [213, 123] width 24 height 9
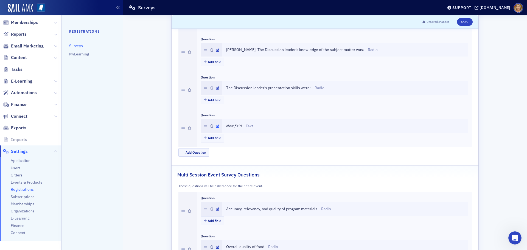
click at [216, 125] on icon "button" at bounding box center [217, 126] width 3 height 3
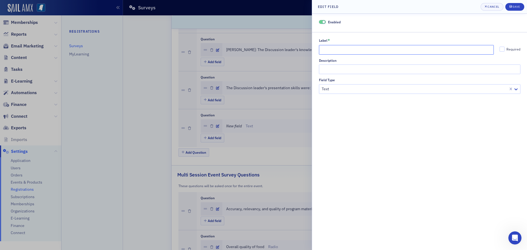
click at [332, 47] on input "Label *" at bounding box center [406, 50] width 175 height 10
paste input "The quality of the materials was:"
type input "The quality of the materials was:"
click at [341, 92] on div at bounding box center [420, 88] width 199 height 7
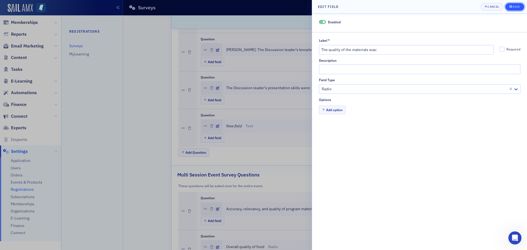
click at [512, 7] on div "submit" at bounding box center [510, 7] width 3 height 4
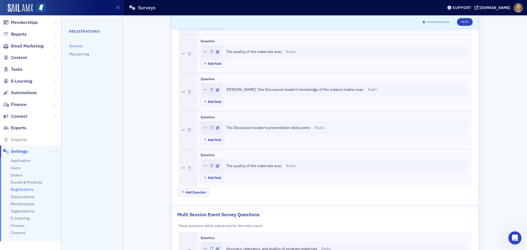
scroll to position [357, 0]
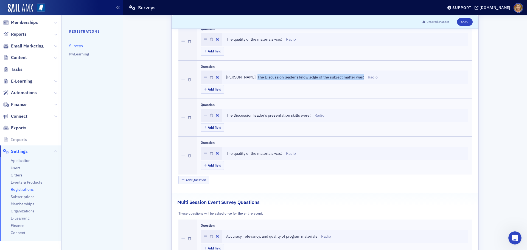
drag, startPoint x: 252, startPoint y: 77, endPoint x: 359, endPoint y: 77, distance: 106.7
click at [359, 77] on div "Chad McElvany: The Discussion leader's knowledge of the subject matter was: Rad…" at bounding box center [345, 77] width 238 height 6
click at [204, 178] on button "Add Question" at bounding box center [193, 180] width 31 height 9
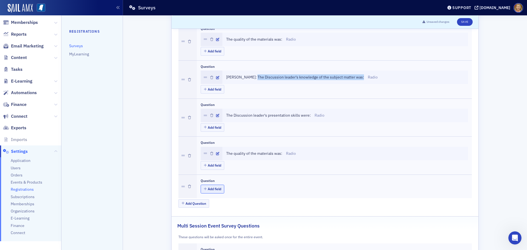
click at [211, 188] on button "Add field" at bounding box center [213, 189] width 24 height 9
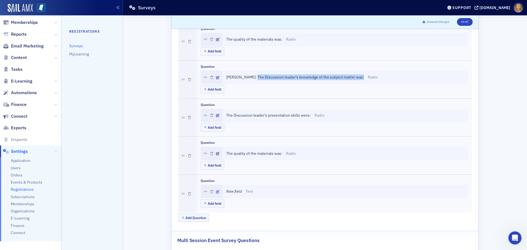
click at [216, 192] on icon "button" at bounding box center [217, 191] width 3 height 3
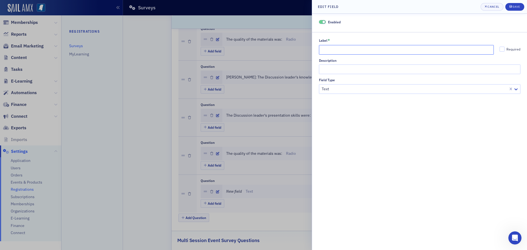
click at [339, 48] on input "Label *" at bounding box center [406, 50] width 175 height 10
paste input "The Discussion leader's knowledge of the subject matter was:"
click at [340, 90] on div at bounding box center [414, 89] width 187 height 7
click at [321, 49] on input "The Discussion leader's knowledge of the subject matter was:" at bounding box center [406, 50] width 175 height 10
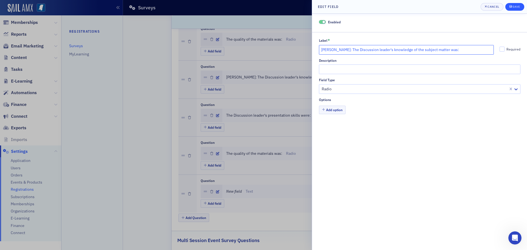
type input "Walker Roberts: The Discussion leader's knowledge of the subject matter was:"
click at [517, 8] on div "Save" at bounding box center [515, 6] width 7 height 3
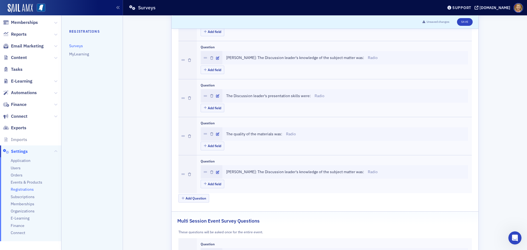
scroll to position [384, 0]
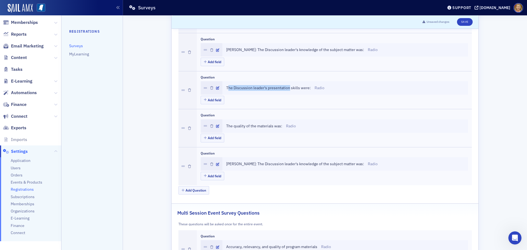
drag, startPoint x: 225, startPoint y: 88, endPoint x: 287, endPoint y: 92, distance: 62.7
click at [287, 92] on div "The Discussion leader's presentation skills were: Radio" at bounding box center [345, 87] width 246 height 13
click at [222, 89] on div "The Discussion leader's presentation skills were: Radio" at bounding box center [345, 87] width 246 height 13
drag, startPoint x: 224, startPoint y: 88, endPoint x: 307, endPoint y: 91, distance: 83.7
click at [307, 91] on div "The Discussion leader's presentation skills were: Radio" at bounding box center [345, 87] width 246 height 13
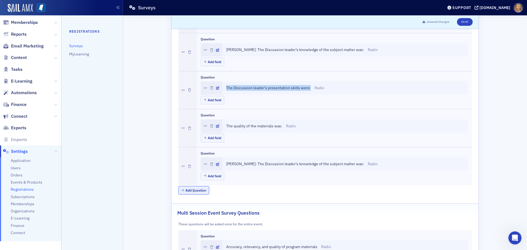
click at [200, 188] on button "Add Question" at bounding box center [193, 190] width 31 height 9
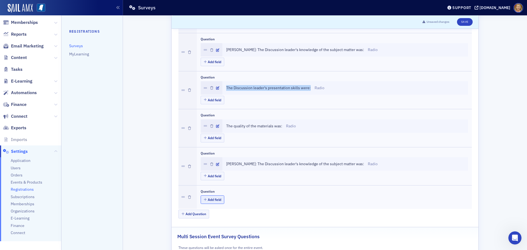
click at [210, 199] on button "Add field" at bounding box center [213, 199] width 24 height 9
click at [216, 201] on icon "button" at bounding box center [217, 202] width 3 height 3
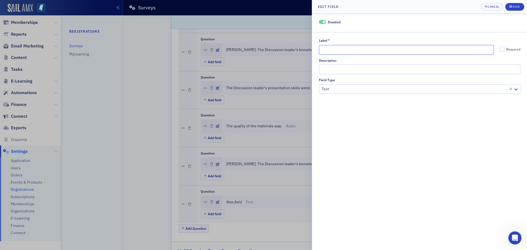
click at [331, 48] on input "Label *" at bounding box center [406, 50] width 175 height 10
paste input "The Discussion leader's presentation skills were:"
type input "The Discussion leader's presentation skills were:"
click at [339, 89] on div at bounding box center [414, 89] width 187 height 7
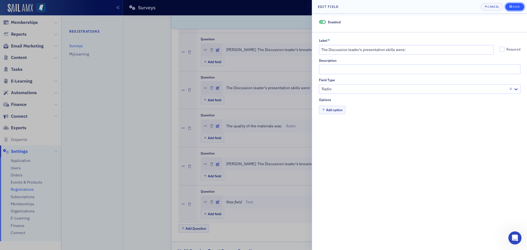
click at [517, 8] on div "Save" at bounding box center [515, 6] width 7 height 3
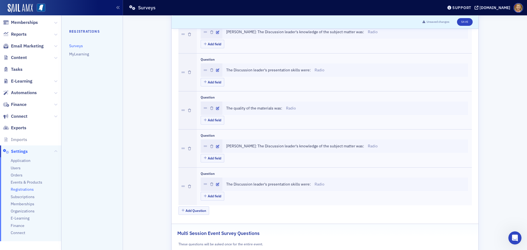
scroll to position [411, 0]
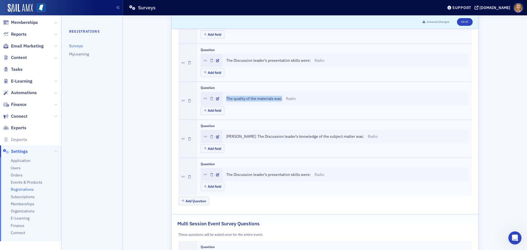
drag, startPoint x: 224, startPoint y: 98, endPoint x: 280, endPoint y: 99, distance: 55.7
click at [280, 99] on div "The quality of the materials was: Radio" at bounding box center [345, 99] width 238 height 6
click at [203, 200] on button "Add Question" at bounding box center [193, 201] width 31 height 9
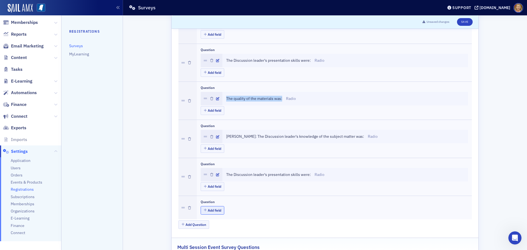
click at [214, 210] on button "Add field" at bounding box center [213, 210] width 24 height 9
click at [216, 213] on icon "button" at bounding box center [217, 212] width 3 height 3
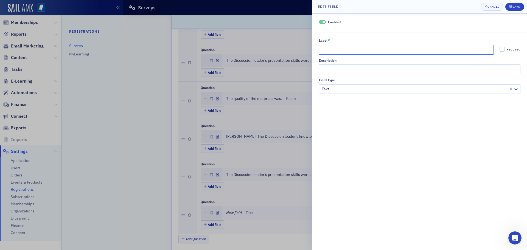
click at [333, 52] on input "Label *" at bounding box center [406, 50] width 175 height 10
paste input "The quality of the materials was:"
type input "The quality of the materials was:"
click at [344, 90] on div at bounding box center [414, 89] width 187 height 7
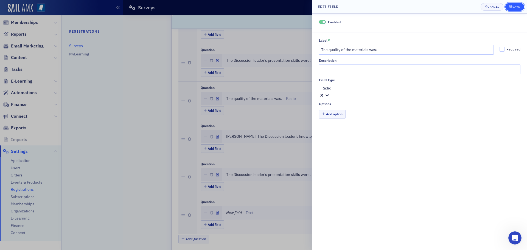
click at [515, 8] on div "Save" at bounding box center [515, 6] width 7 height 3
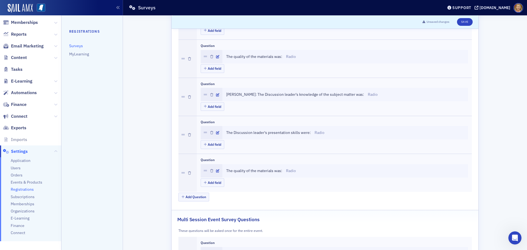
scroll to position [466, 0]
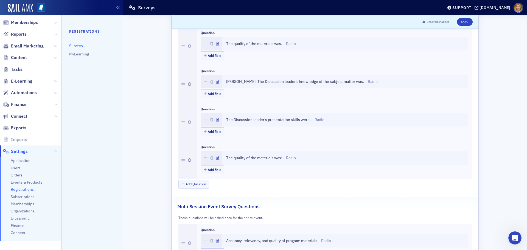
drag, startPoint x: 253, startPoint y: 82, endPoint x: 359, endPoint y: 82, distance: 105.6
click at [359, 82] on div "Walker Roberts: The Discussion leader's knowledge of the subject matter was: Ra…" at bounding box center [345, 82] width 238 height 6
click at [193, 184] on button "Add Question" at bounding box center [193, 184] width 31 height 9
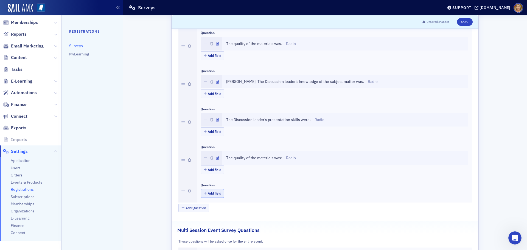
click at [205, 193] on button "Add field" at bounding box center [213, 193] width 24 height 9
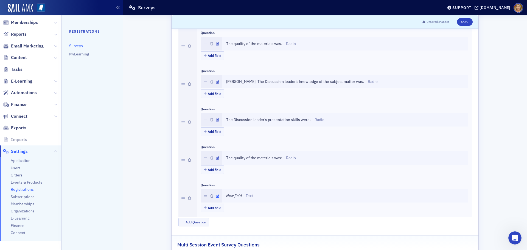
click at [216, 196] on icon "button" at bounding box center [217, 195] width 3 height 3
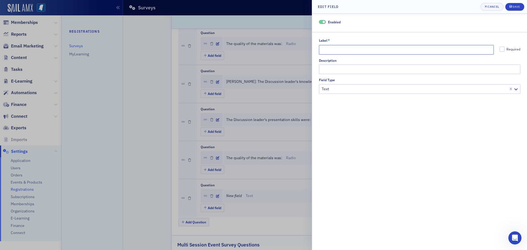
click at [322, 51] on input "Label *" at bounding box center [406, 50] width 175 height 10
paste input "The Discussion leader's knowledge of the subject matter was:"
type input "The Discussion leader's knowledge of the subject matter was:"
click at [342, 91] on div at bounding box center [420, 88] width 199 height 7
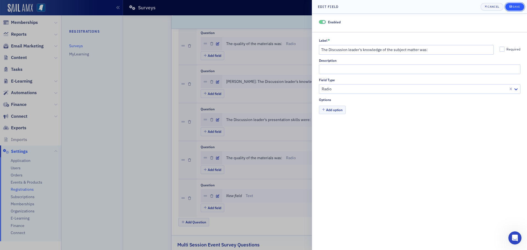
click at [513, 8] on div "Save" at bounding box center [515, 6] width 7 height 3
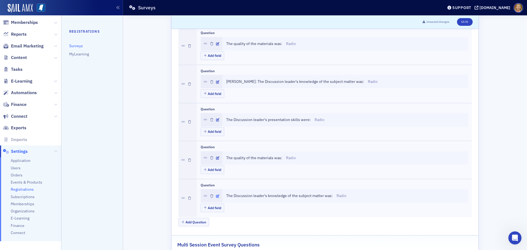
click at [216, 196] on icon "button" at bounding box center [217, 195] width 3 height 3
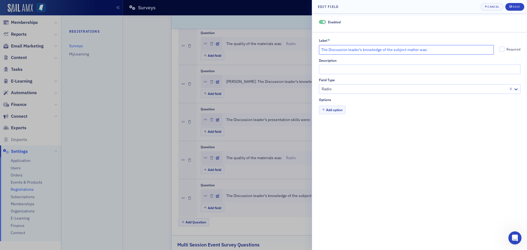
click at [321, 50] on input "The Discussion leader's knowledge of the subject matter was:" at bounding box center [406, 50] width 175 height 10
type input "Jia Scott: The Discussion leader's knowledge of the subject matter was:"
click at [512, 6] on div "Save" at bounding box center [515, 6] width 7 height 3
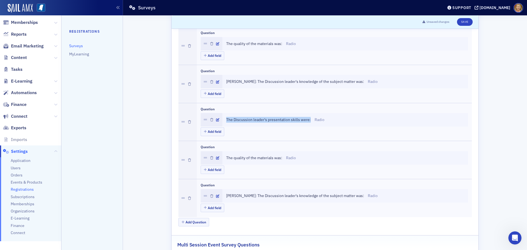
drag, startPoint x: 223, startPoint y: 120, endPoint x: 308, endPoint y: 122, distance: 85.3
click at [308, 122] on div "The Discussion leader's presentation skills were: Radio" at bounding box center [345, 119] width 246 height 13
click at [193, 223] on button "Add Question" at bounding box center [193, 222] width 31 height 9
click at [213, 233] on button "Add field" at bounding box center [213, 231] width 24 height 9
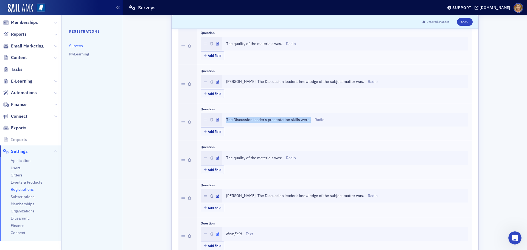
click at [216, 233] on icon "button" at bounding box center [217, 233] width 3 height 3
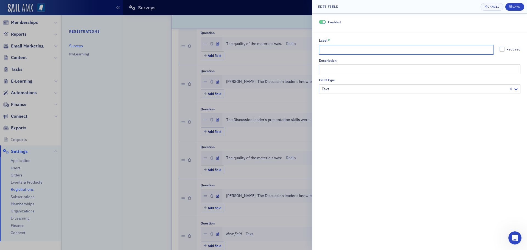
click at [322, 47] on input "Label *" at bounding box center [406, 50] width 175 height 10
paste input "The Discussion leader's presentation skills were:"
type input "The Discussion leader's presentation skills were:"
click at [336, 92] on div at bounding box center [414, 89] width 187 height 7
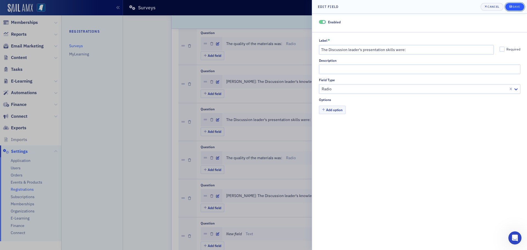
click at [512, 8] on div "submit" at bounding box center [510, 7] width 3 height 4
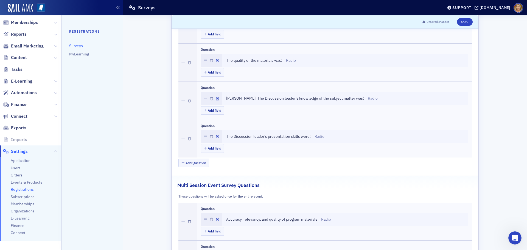
scroll to position [576, 0]
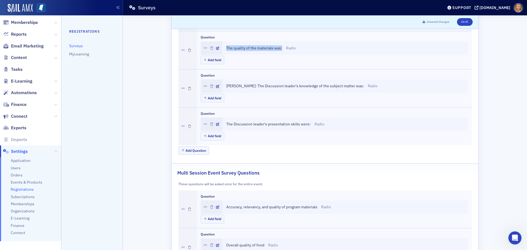
drag, startPoint x: 224, startPoint y: 48, endPoint x: 281, endPoint y: 51, distance: 57.4
click at [281, 51] on div "The quality of the materials was: Radio" at bounding box center [345, 47] width 246 height 13
click at [193, 150] on button "Add Question" at bounding box center [193, 150] width 31 height 9
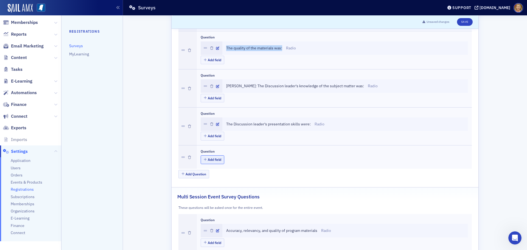
click at [205, 161] on button "Add field" at bounding box center [213, 159] width 24 height 9
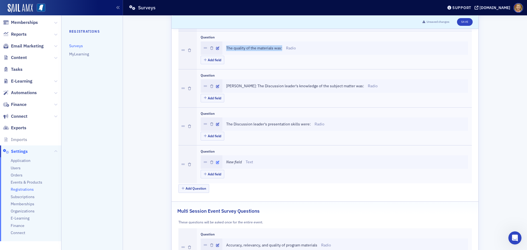
click at [216, 161] on icon "button" at bounding box center [217, 162] width 3 height 3
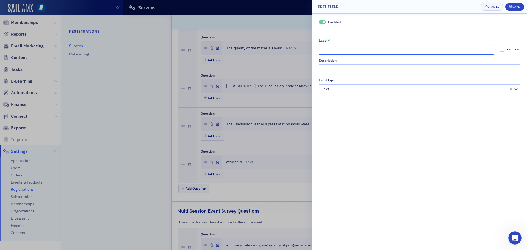
click at [339, 50] on input "Label *" at bounding box center [406, 50] width 175 height 10
paste input "The quality of the materials was:"
type input "The quality of the materials was:"
click at [350, 90] on div at bounding box center [414, 89] width 187 height 7
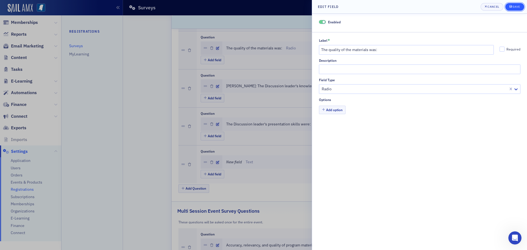
click at [512, 9] on span "Save" at bounding box center [514, 7] width 11 height 4
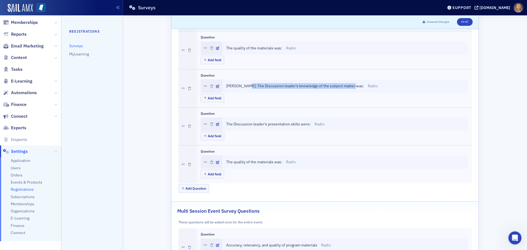
drag, startPoint x: 241, startPoint y: 87, endPoint x: 347, endPoint y: 83, distance: 105.4
click at [347, 83] on div "Jia Scott: The Discussion leader's knowledge of the subject matter was: Radio" at bounding box center [345, 85] width 246 height 13
click at [193, 189] on button "Add Question" at bounding box center [193, 188] width 31 height 9
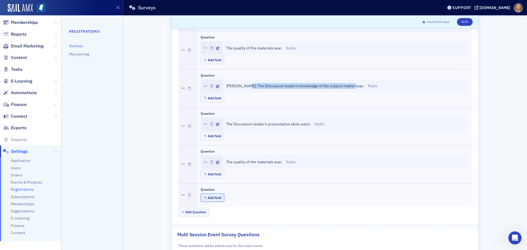
click at [204, 196] on button "Add field" at bounding box center [213, 197] width 24 height 9
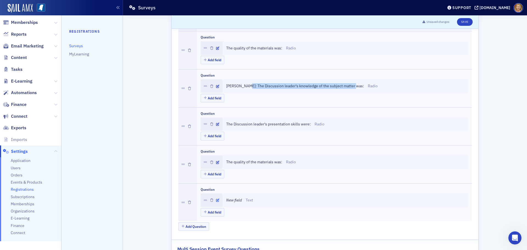
click at [216, 199] on icon "button" at bounding box center [217, 200] width 3 height 3
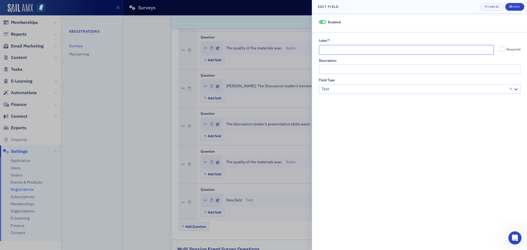
click at [372, 49] on input "Label *" at bounding box center [406, 50] width 175 height 10
paste input "The Discussion leader's knowledge of the subject matter was:"
click at [380, 92] on div at bounding box center [420, 88] width 199 height 7
click at [321, 50] on input "The Discussion leader's knowledge of the subject matter was:" at bounding box center [406, 50] width 175 height 10
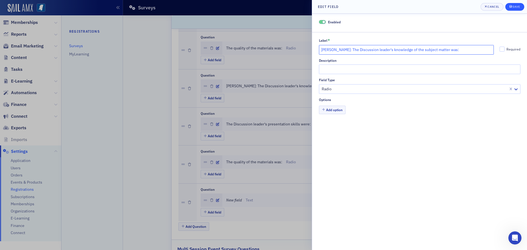
type input "Brian Mills: The Discussion leader's knowledge of the subject matter was:"
click at [513, 8] on div "Save" at bounding box center [515, 6] width 7 height 3
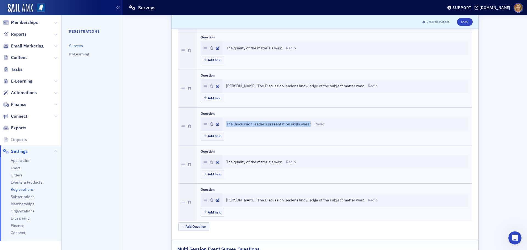
drag, startPoint x: 224, startPoint y: 125, endPoint x: 309, endPoint y: 123, distance: 84.5
click at [309, 123] on div "The Discussion leader's presentation skills were: Radio" at bounding box center [345, 124] width 238 height 6
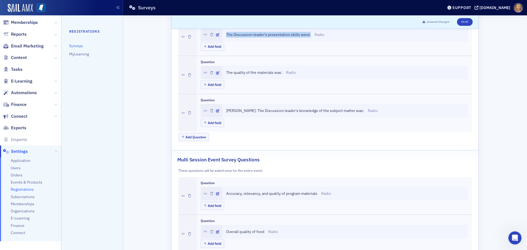
scroll to position [713, 0]
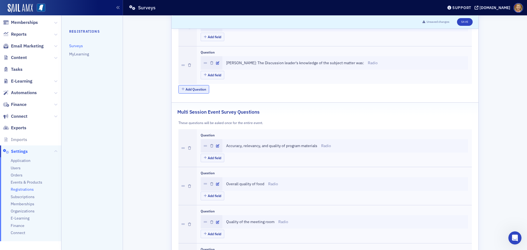
click at [198, 90] on button "Add Question" at bounding box center [193, 89] width 31 height 9
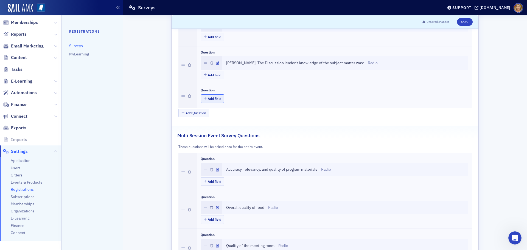
click at [213, 101] on button "Add field" at bounding box center [213, 98] width 24 height 9
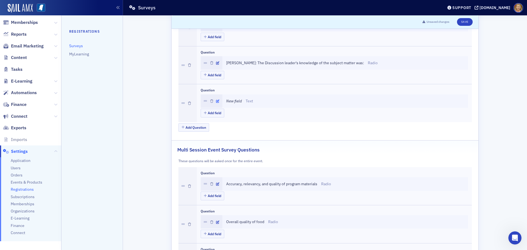
click at [216, 101] on icon "button" at bounding box center [217, 101] width 3 height 3
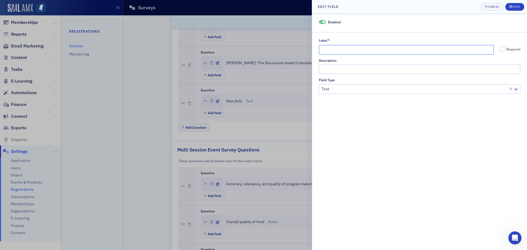
click at [327, 49] on input "Label *" at bounding box center [406, 50] width 175 height 10
paste input "The Discussion leader's presentation skills were:"
type input "The Discussion leader's presentation skills were:"
click at [339, 92] on div "Text" at bounding box center [419, 88] width 201 height 8
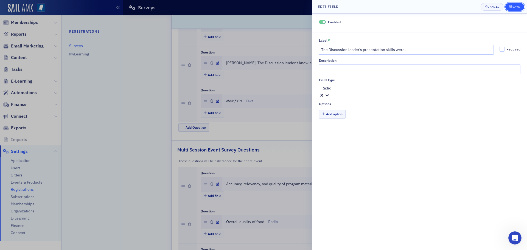
click at [512, 8] on div "Save" at bounding box center [515, 6] width 7 height 3
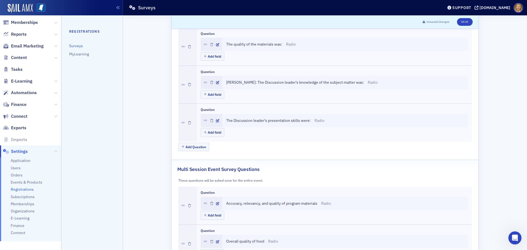
scroll to position [686, 0]
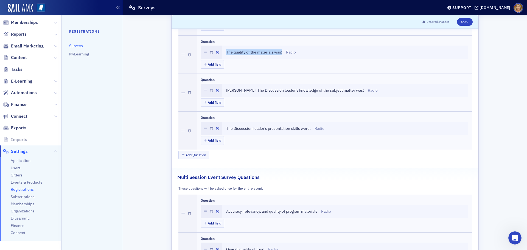
drag, startPoint x: 224, startPoint y: 52, endPoint x: 281, endPoint y: 53, distance: 56.5
click at [281, 53] on div "The quality of the materials was: Radio" at bounding box center [345, 52] width 238 height 6
click at [198, 156] on button "Add Question" at bounding box center [193, 155] width 31 height 9
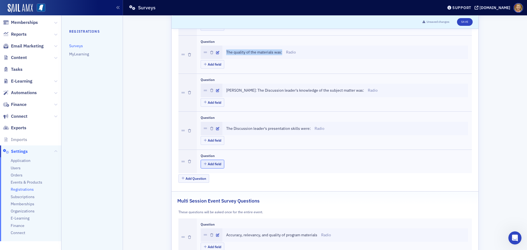
click at [208, 163] on button "Add field" at bounding box center [213, 164] width 24 height 9
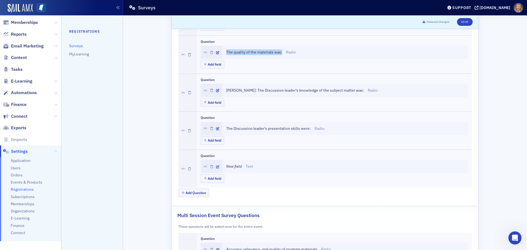
click at [216, 166] on icon "button" at bounding box center [217, 166] width 3 height 3
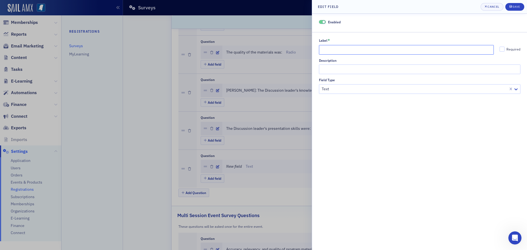
click at [338, 50] on input "Label *" at bounding box center [406, 50] width 175 height 10
paste input "The quality of the materials was:"
type input "The quality of the materials was:"
click at [348, 90] on div at bounding box center [420, 88] width 199 height 7
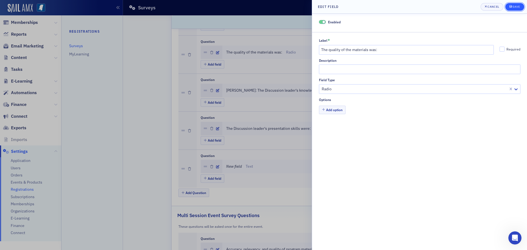
click at [512, 8] on div "Save" at bounding box center [515, 6] width 7 height 3
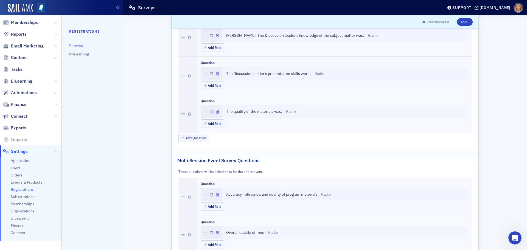
scroll to position [713, 0]
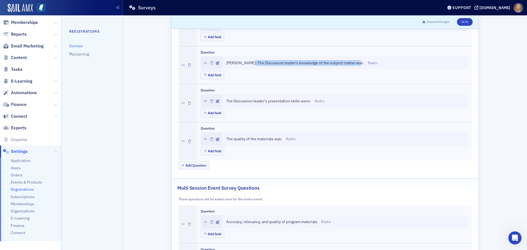
drag, startPoint x: 244, startPoint y: 61, endPoint x: 350, endPoint y: 63, distance: 105.6
click at [350, 63] on div "Brian Mills: The Discussion leader's knowledge of the subject matter was: Radio" at bounding box center [345, 63] width 238 height 6
click at [196, 166] on button "Add Question" at bounding box center [193, 165] width 31 height 9
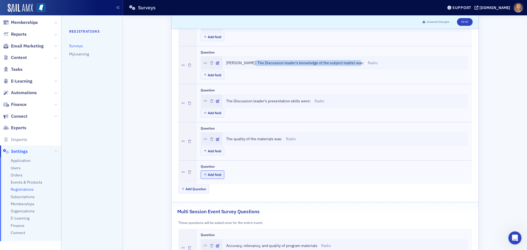
click at [207, 174] on button "Add field" at bounding box center [213, 174] width 24 height 9
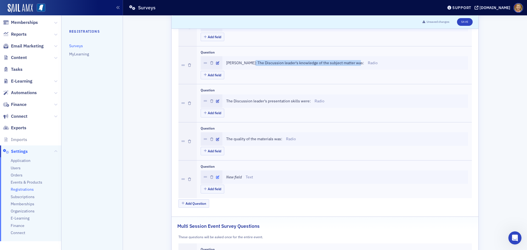
click at [216, 177] on icon "button" at bounding box center [217, 177] width 3 height 3
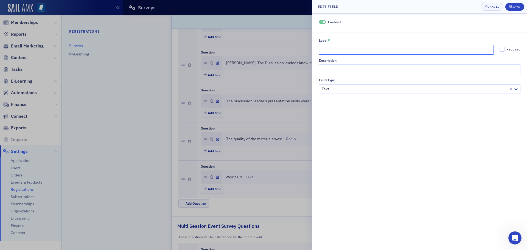
click at [340, 51] on input "Label *" at bounding box center [406, 50] width 175 height 10
paste input "The Discussion leader's knowledge of the subject matter was:"
click at [345, 92] on div at bounding box center [414, 89] width 187 height 7
click at [321, 50] on input "The Discussion leader's knowledge of the subject matter was:" at bounding box center [406, 50] width 175 height 10
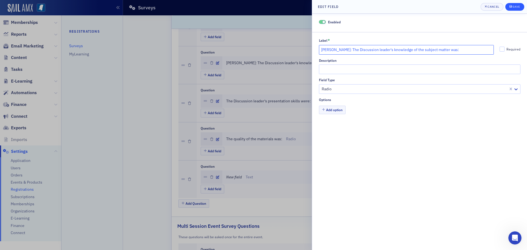
type input "Kevin Kim: The Discussion leader's knowledge of the subject matter was:"
click at [509, 8] on button "Save" at bounding box center [514, 7] width 19 height 8
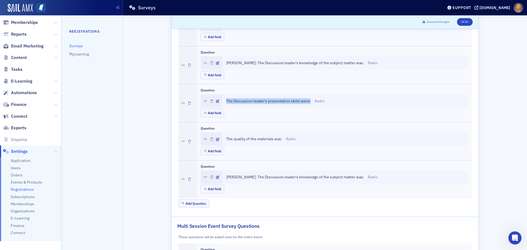
drag, startPoint x: 224, startPoint y: 100, endPoint x: 309, endPoint y: 101, distance: 84.5
click at [309, 101] on div "The Discussion leader's presentation skills were: Radio" at bounding box center [345, 101] width 238 height 6
click at [201, 205] on button "Add Question" at bounding box center [193, 203] width 31 height 9
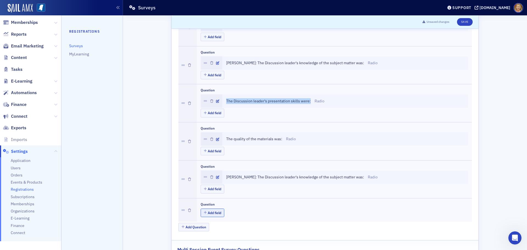
click at [215, 215] on button "Add field" at bounding box center [213, 212] width 24 height 9
click at [216, 215] on icon "button" at bounding box center [217, 215] width 3 height 3
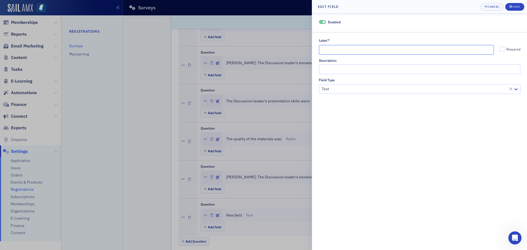
click at [329, 50] on input "Label *" at bounding box center [406, 50] width 175 height 10
paste input "The Discussion leader's presentation skills were:"
type input "The Discussion leader's presentation skills were:"
click at [341, 90] on div at bounding box center [414, 89] width 187 height 7
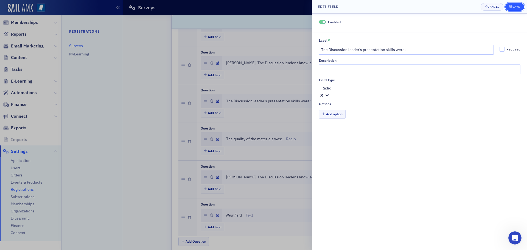
click at [510, 7] on icon "submit" at bounding box center [510, 6] width 2 height 2
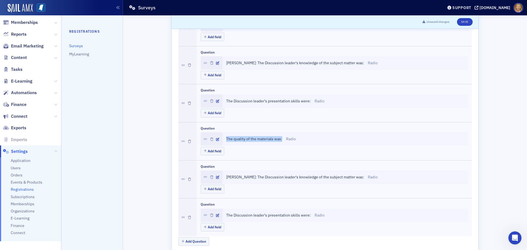
drag, startPoint x: 224, startPoint y: 139, endPoint x: 280, endPoint y: 140, distance: 55.7
click at [280, 140] on span "The quality of the materials was:" at bounding box center [254, 139] width 56 height 6
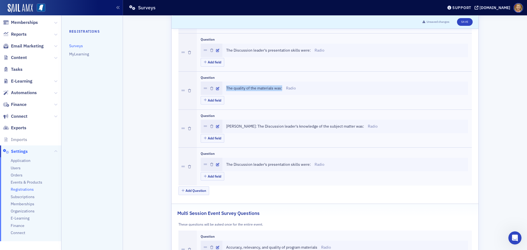
scroll to position [768, 0]
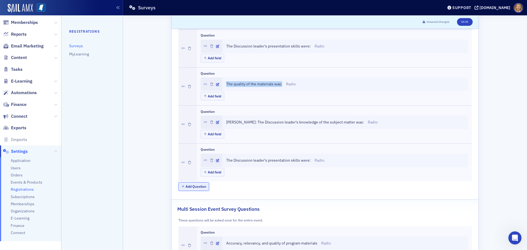
click at [199, 187] on button "Add Question" at bounding box center [193, 186] width 31 height 9
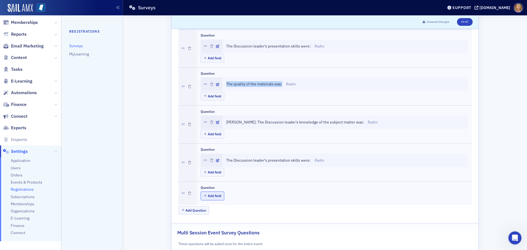
click at [205, 194] on button "Add field" at bounding box center [213, 195] width 24 height 9
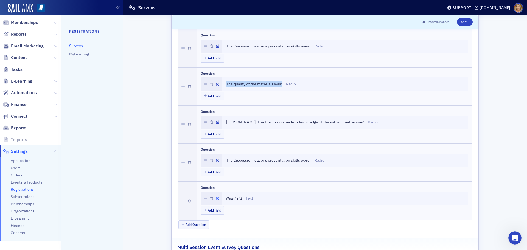
click at [216, 198] on icon "button" at bounding box center [217, 198] width 3 height 3
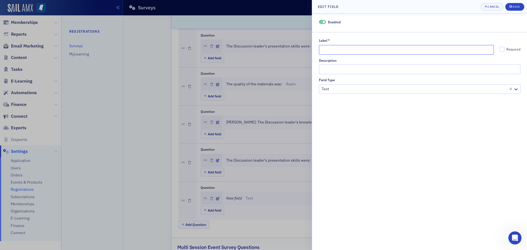
click at [321, 49] on input "Label *" at bounding box center [406, 50] width 175 height 10
paste input "The quality of the materials was:"
type input "The quality of the materials was:"
click at [338, 92] on div at bounding box center [414, 89] width 187 height 7
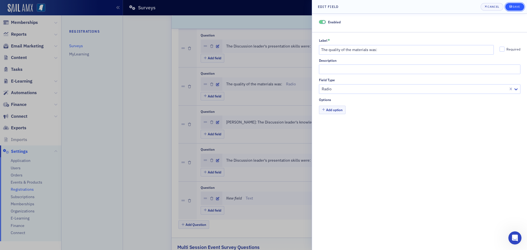
click at [511, 6] on icon "submit" at bounding box center [510, 6] width 2 height 3
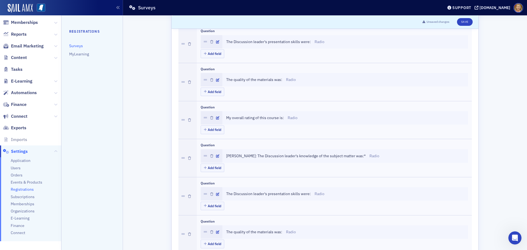
scroll to position [165, 0]
drag, startPoint x: 224, startPoint y: 117, endPoint x: 283, endPoint y: 121, distance: 59.7
click at [283, 121] on div "My overall rating of this course is: Radio" at bounding box center [345, 117] width 246 height 13
click at [188, 119] on icon "button" at bounding box center [189, 119] width 3 height 3
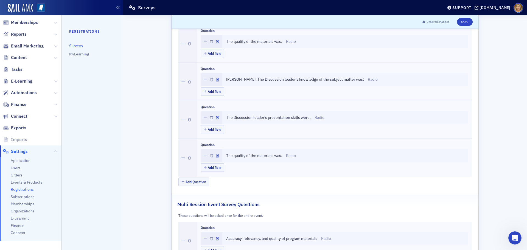
scroll to position [823, 0]
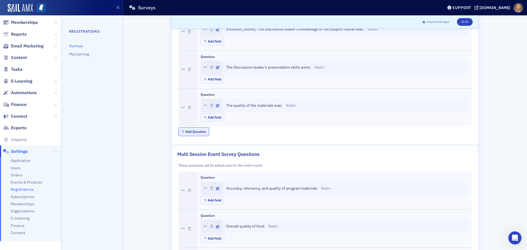
click at [202, 131] on button "Add Question" at bounding box center [193, 131] width 31 height 9
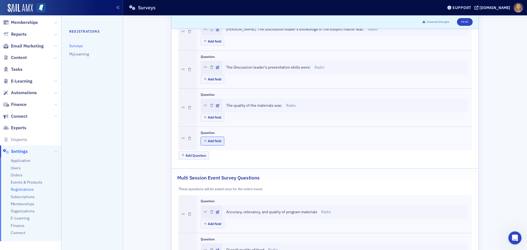
click at [208, 140] on button "Add field" at bounding box center [213, 141] width 24 height 9
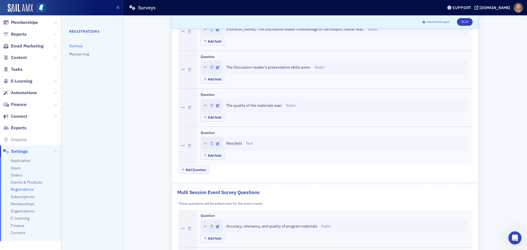
click at [216, 143] on icon "button" at bounding box center [217, 143] width 3 height 3
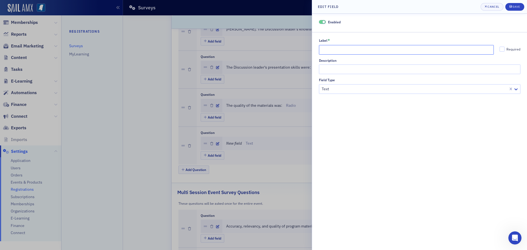
click at [335, 49] on input "Label *" at bounding box center [406, 50] width 175 height 10
paste input "My overall rating of this course is:"
click at [344, 91] on div at bounding box center [420, 88] width 199 height 7
drag, startPoint x: 373, startPoint y: 50, endPoint x: 364, endPoint y: 50, distance: 9.3
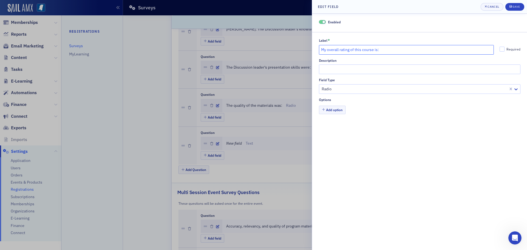
click at [364, 50] on input "My overall rating of this course is:" at bounding box center [406, 50] width 175 height 10
type input "My overall rating of this conference is:"
click at [515, 5] on div "Save" at bounding box center [515, 6] width 7 height 3
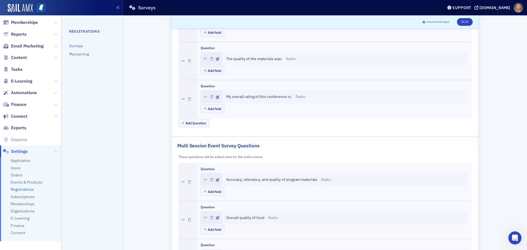
scroll to position [878, 0]
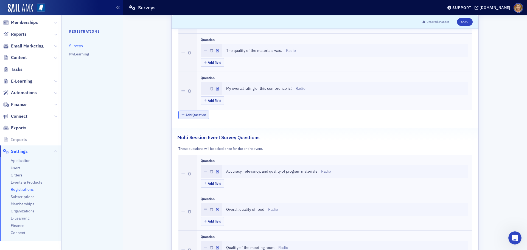
click at [194, 116] on button "Add Question" at bounding box center [193, 115] width 31 height 9
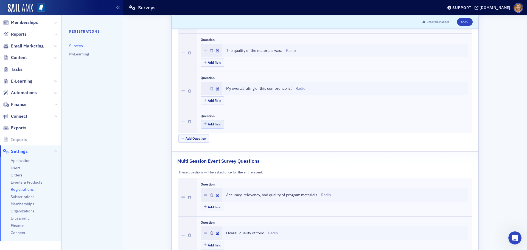
click at [205, 123] on button "Add field" at bounding box center [213, 124] width 24 height 9
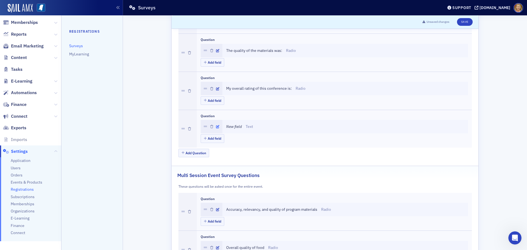
click at [216, 126] on icon "button" at bounding box center [217, 126] width 3 height 3
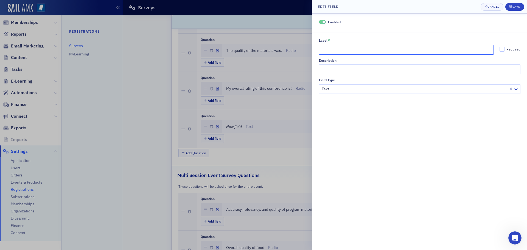
click at [340, 50] on input "Label *" at bounding box center [406, 50] width 175 height 10
type input "Speakers I'd like to hear in the future:"
click at [355, 89] on div at bounding box center [420, 88] width 199 height 7
click at [508, 5] on button "Save" at bounding box center [514, 7] width 19 height 8
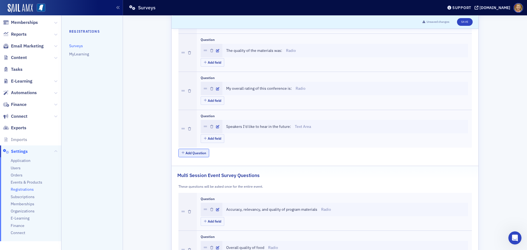
click at [194, 151] on button "Add Question" at bounding box center [193, 153] width 31 height 9
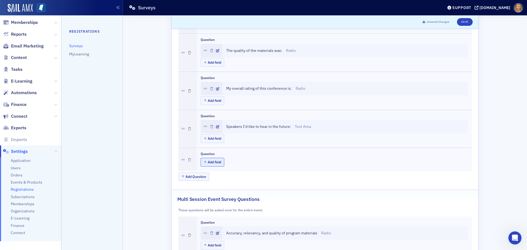
click at [209, 163] on button "Add field" at bounding box center [213, 162] width 24 height 9
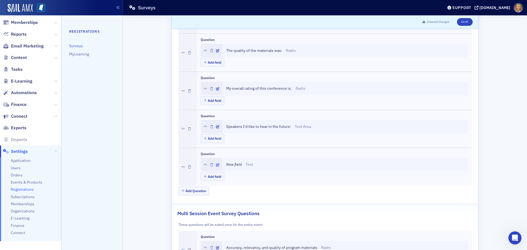
click at [216, 164] on icon "button" at bounding box center [217, 164] width 3 height 3
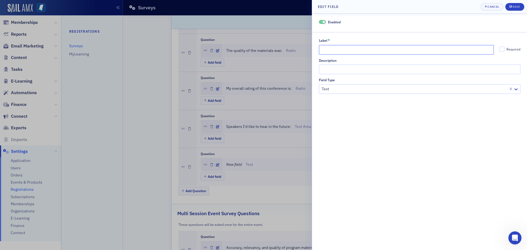
click at [340, 51] on input "Label *" at bounding box center [406, 50] width 175 height 10
type input "Topics I'd like to hear in the future:"
click at [347, 87] on div at bounding box center [414, 89] width 187 height 7
click at [511, 7] on icon "submit" at bounding box center [510, 6] width 2 height 3
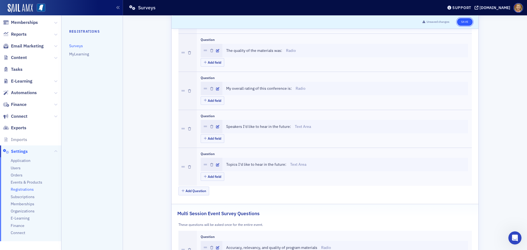
click at [459, 22] on button "Save" at bounding box center [465, 22] width 16 height 8
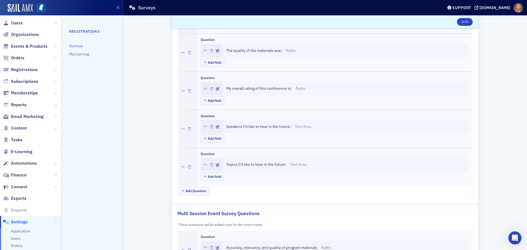
scroll to position [0, 0]
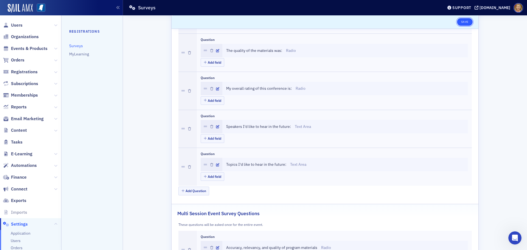
click at [465, 22] on button "Save" at bounding box center [465, 22] width 16 height 8
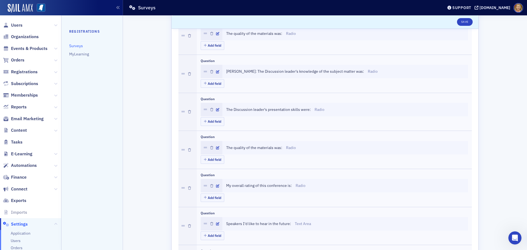
scroll to position [768, 0]
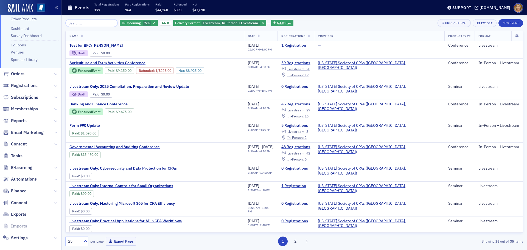
scroll to position [73, 0]
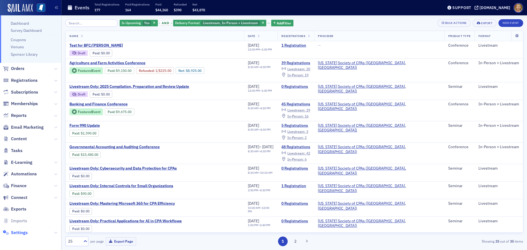
click at [16, 231] on span "Settings" at bounding box center [19, 233] width 17 height 6
select select "US"
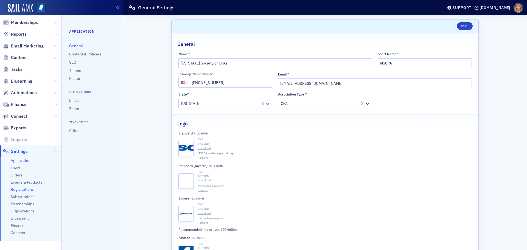
click at [26, 189] on span "Registrations" at bounding box center [22, 189] width 23 height 5
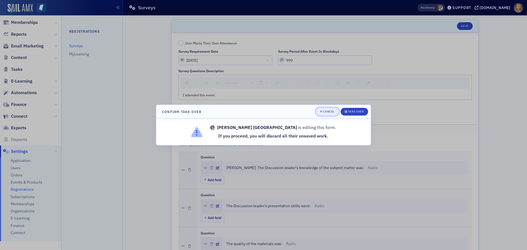
click at [325, 114] on span "Cancel" at bounding box center [327, 111] width 15 height 4
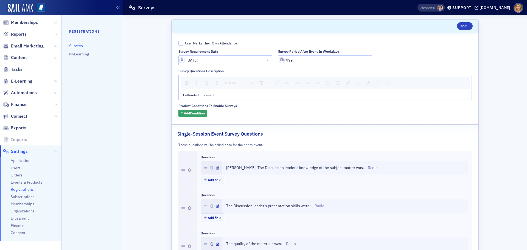
select select "US"
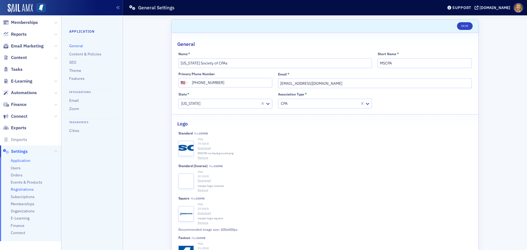
click at [31, 190] on span "Registrations" at bounding box center [22, 189] width 23 height 5
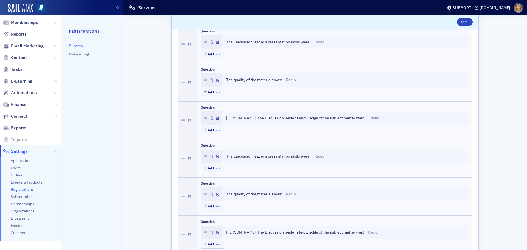
scroll to position [165, 0]
click at [216, 116] on icon "button" at bounding box center [217, 117] width 3 height 3
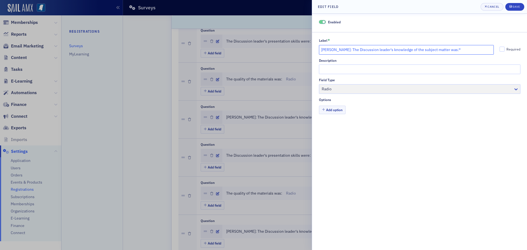
click at [452, 49] on input "[PERSON_NAME]: The Discussion leader's knowledge of the subject matter was:*" at bounding box center [406, 50] width 175 height 10
type input "Austin Bean: The Discussion leader's knowledge of the subject matter was:"
click at [340, 111] on button "Add option" at bounding box center [332, 110] width 27 height 9
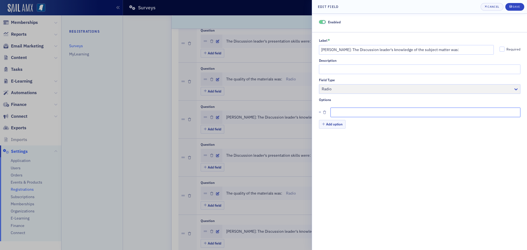
click at [340, 111] on input "Label *" at bounding box center [425, 113] width 190 height 10
click at [323, 113] on icon "button" at bounding box center [324, 112] width 3 height 3
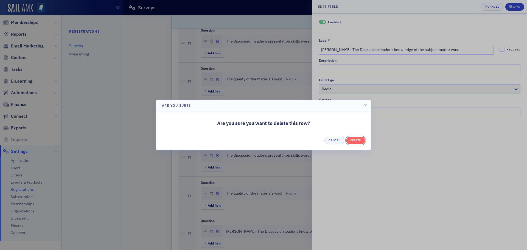
click at [349, 141] on button "Delete" at bounding box center [355, 141] width 19 height 8
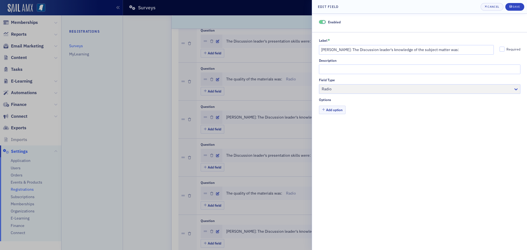
click at [337, 88] on div "Field Type Radio" at bounding box center [419, 86] width 201 height 16
click at [488, 10] on button "Cancel" at bounding box center [491, 7] width 23 height 8
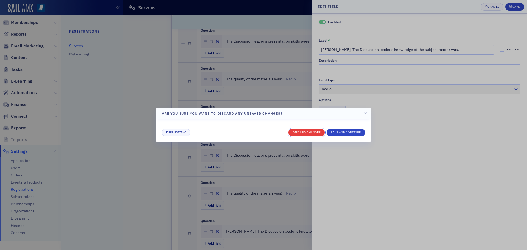
click at [320, 131] on button "Discard changes" at bounding box center [306, 133] width 36 height 8
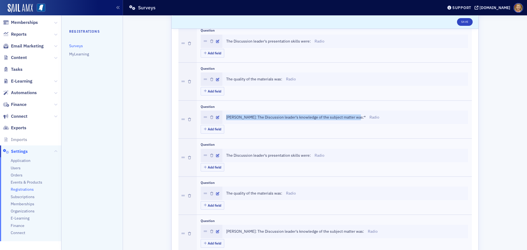
drag, startPoint x: 223, startPoint y: 116, endPoint x: 352, endPoint y: 116, distance: 128.9
click at [352, 116] on div "Austin Bean: The Discussion leader's knowledge of the subject matter was:* Radio" at bounding box center [345, 117] width 246 height 13
copy span "Austin Bean: The Discussion leader's knowledge of the subject matter was:"
click at [210, 116] on icon "button" at bounding box center [211, 117] width 3 height 3
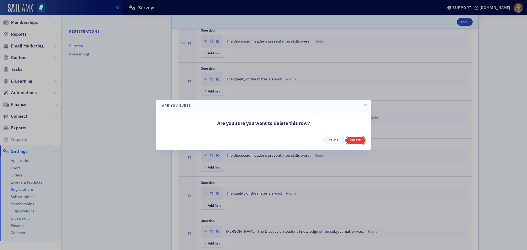
click at [355, 140] on button "Delete" at bounding box center [355, 141] width 19 height 8
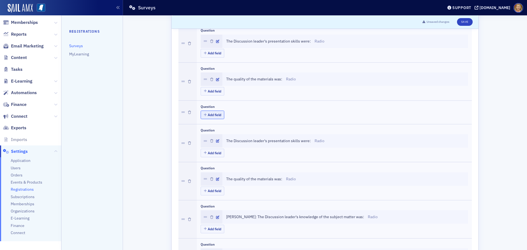
click at [209, 116] on button "Add field" at bounding box center [213, 115] width 24 height 9
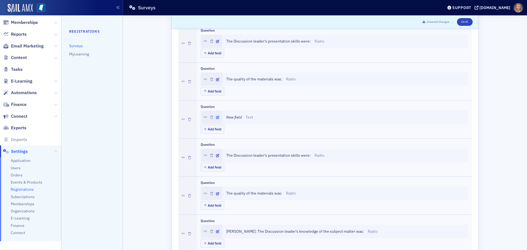
click at [216, 118] on icon "button" at bounding box center [217, 117] width 3 height 3
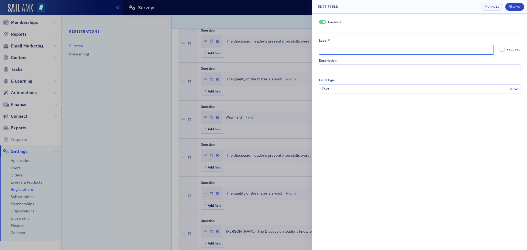
click at [345, 51] on input "Label *" at bounding box center [406, 50] width 175 height 10
paste input "Austin Bean: The Discussion leader's knowledge of the subject matter was:"
type input "Austin Bean: The Discussion leader's knowledge of the subject matter was:"
click at [338, 92] on div at bounding box center [414, 89] width 187 height 7
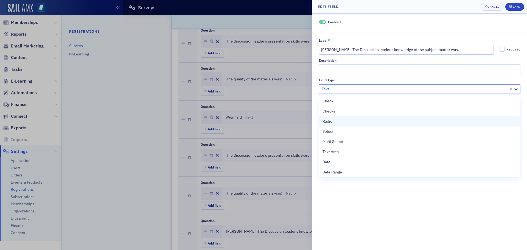
click at [338, 123] on div "Radio" at bounding box center [419, 122] width 194 height 6
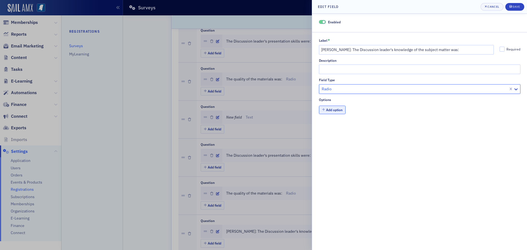
click at [333, 111] on button "Add option" at bounding box center [332, 110] width 27 height 9
click at [492, 7] on div "Cancel" at bounding box center [493, 6] width 12 height 3
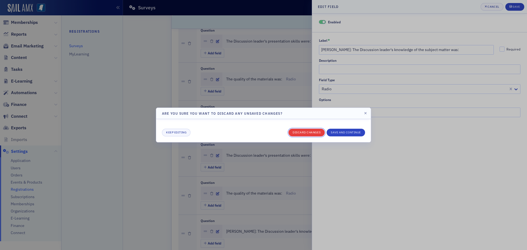
click at [321, 131] on button "Discard changes" at bounding box center [306, 133] width 36 height 8
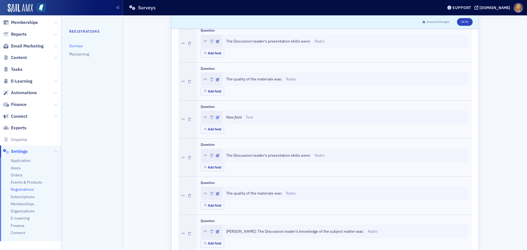
click at [216, 116] on icon "button" at bounding box center [217, 117] width 3 height 3
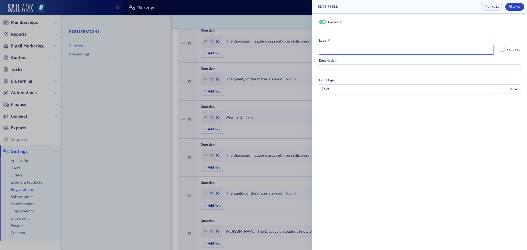
click at [334, 49] on input "Label *" at bounding box center [406, 50] width 175 height 10
paste input "Austin Bean: The Discussion leader's knowledge of the subject matter was:"
type input "Austin Bean: The Discussion leader's knowledge of the subject matter was:"
click at [346, 90] on div at bounding box center [414, 89] width 187 height 7
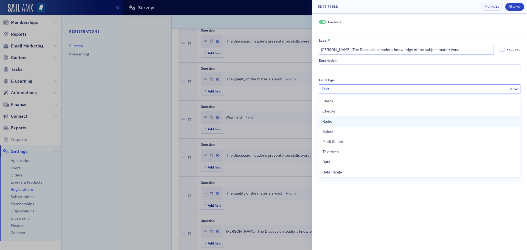
click at [344, 120] on div "Radio" at bounding box center [419, 122] width 194 height 6
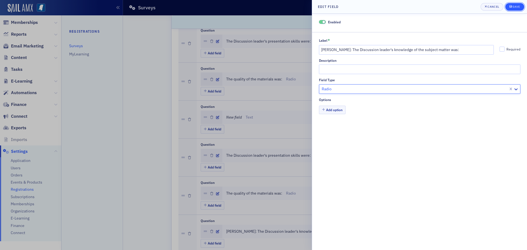
click at [512, 7] on div "Save" at bounding box center [515, 6] width 7 height 3
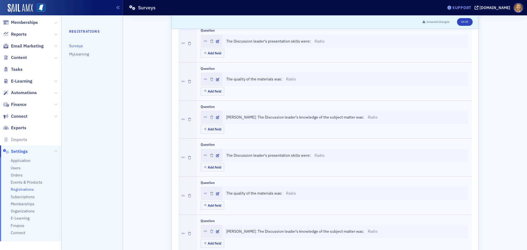
click at [468, 9] on div "Support" at bounding box center [461, 7] width 19 height 5
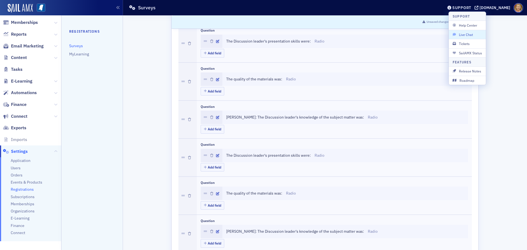
click at [469, 37] on span "Live Chat" at bounding box center [466, 34] width 29 height 5
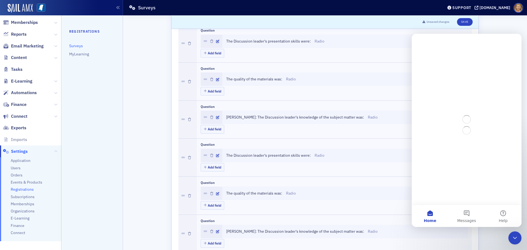
scroll to position [0, 0]
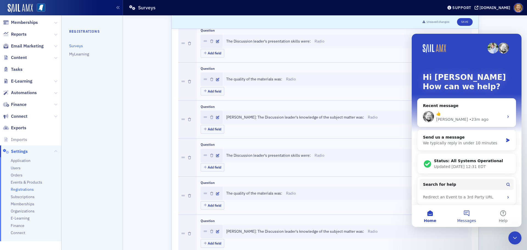
click at [468, 210] on button "Messages" at bounding box center [466, 216] width 36 height 22
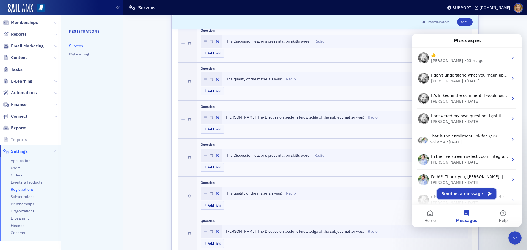
click at [462, 195] on button "Send us a message" at bounding box center [466, 193] width 59 height 11
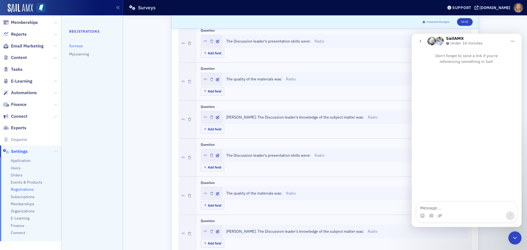
click at [426, 209] on textarea "Message…" at bounding box center [466, 206] width 100 height 9
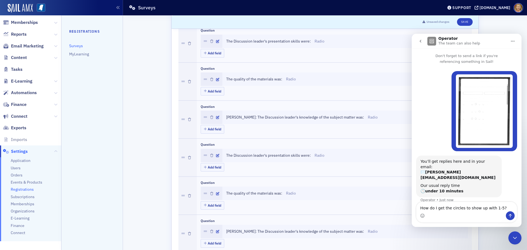
type textarea "How do I get the circles to show up with 1-5?"
click at [509, 213] on button "Send a message…" at bounding box center [510, 215] width 9 height 9
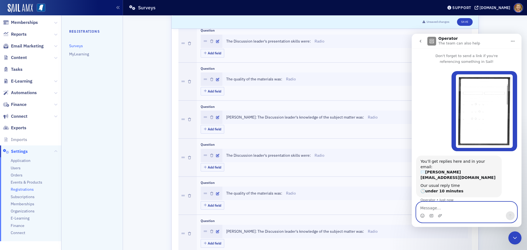
scroll to position [12, 0]
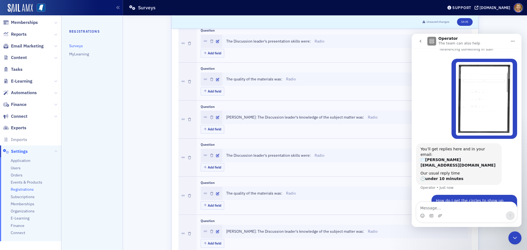
click at [515, 236] on icon "Close Intercom Messenger" at bounding box center [514, 238] width 7 height 7
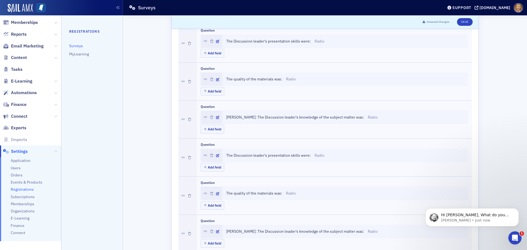
scroll to position [42, 0]
click at [462, 22] on button "Save" at bounding box center [465, 22] width 16 height 8
click at [482, 217] on p "Hi Ellen, What do you mean "How do I get the circles to show up with 1-5?"? Wha…" at bounding box center [476, 214] width 71 height 5
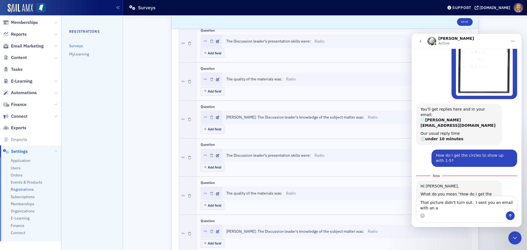
scroll to position [57, 0]
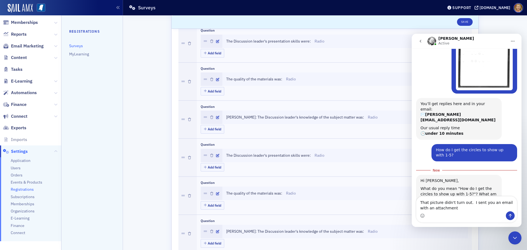
type textarea "That picture didn't turn out. I sent you an email with an attachment."
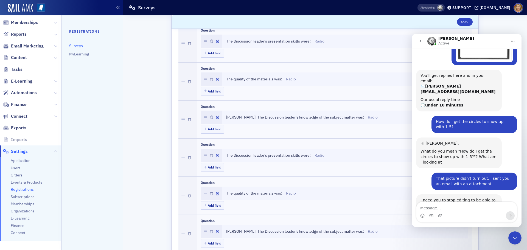
scroll to position [132, 0]
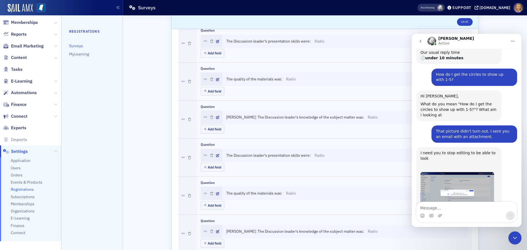
click at [451, 174] on img "Aidan says…" at bounding box center [457, 192] width 74 height 41
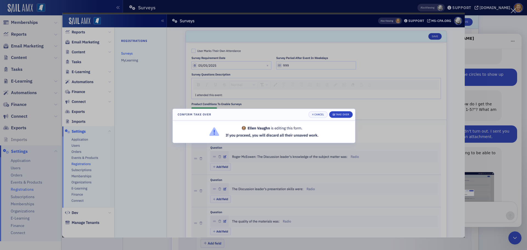
click at [476, 158] on div "Intercom messenger" at bounding box center [263, 125] width 527 height 250
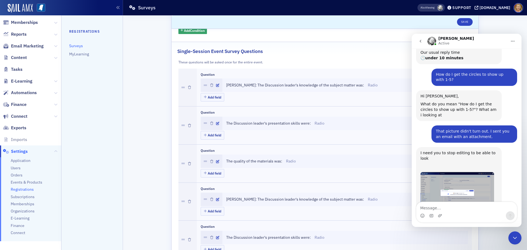
scroll to position [82, 0]
click at [466, 21] on button "Save" at bounding box center [465, 22] width 16 height 8
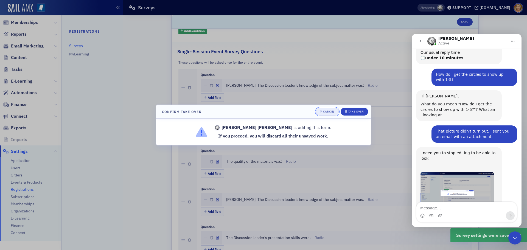
click at [321, 112] on icon "button" at bounding box center [321, 112] width 2 height 2
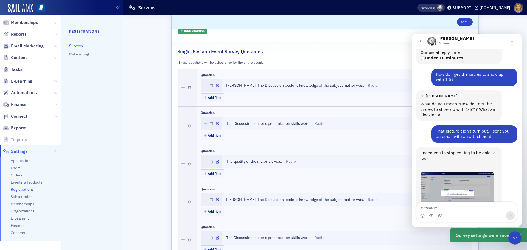
select select "US"
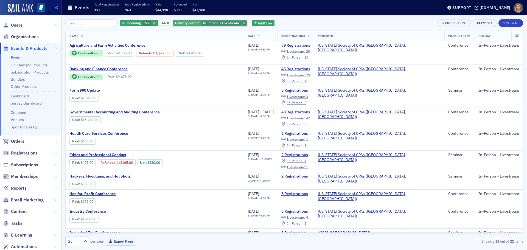
click at [243, 23] on icon "button" at bounding box center [244, 23] width 2 height 3
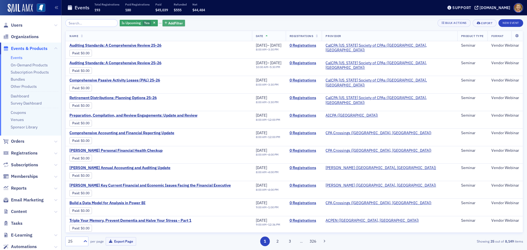
click at [168, 23] on span "Add Filter" at bounding box center [175, 23] width 15 height 5
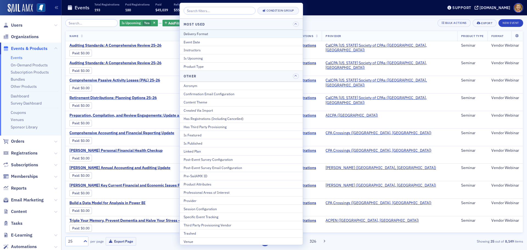
click at [193, 35] on div "Delivery Format" at bounding box center [241, 33] width 115 height 5
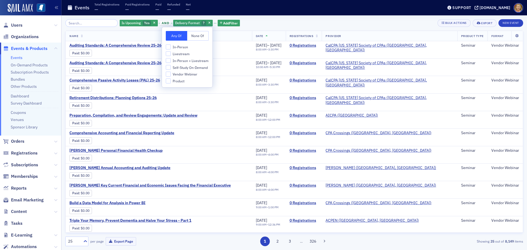
click at [184, 47] on span "In-Person" at bounding box center [180, 47] width 15 height 5
click at [171, 47] on input "In-Person" at bounding box center [168, 46] width 5 height 5
checkbox input "true"
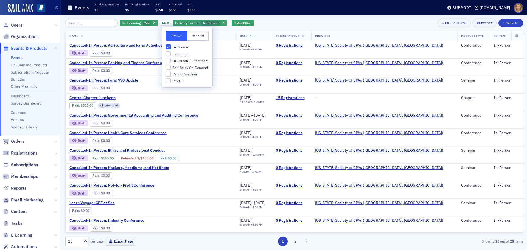
click at [180, 60] on span "In-Person + Livestream" at bounding box center [191, 60] width 36 height 5
click at [171, 60] on input "In-Person + Livestream" at bounding box center [168, 60] width 5 height 5
checkbox input "true"
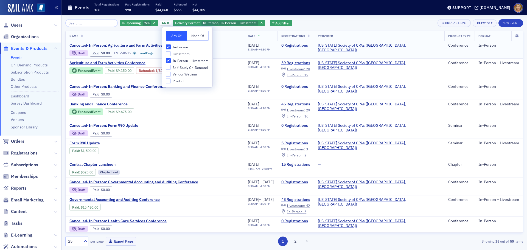
click at [217, 56] on div "Cancelled-In Person: Agriculture and Farm Activities Conference Draft Paid : $0…" at bounding box center [154, 49] width 171 height 13
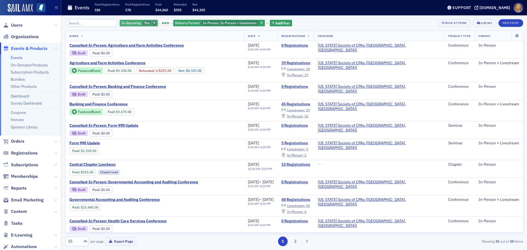
click at [153, 22] on icon "button" at bounding box center [154, 23] width 2 height 3
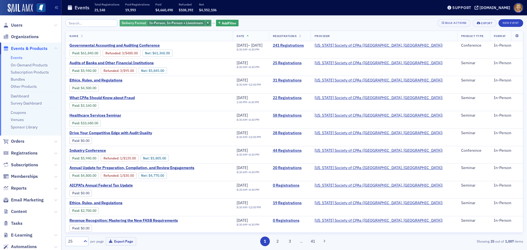
click at [207, 24] on icon "button" at bounding box center [208, 23] width 2 height 3
click at [16, 24] on span "Users" at bounding box center [17, 25] width 12 height 6
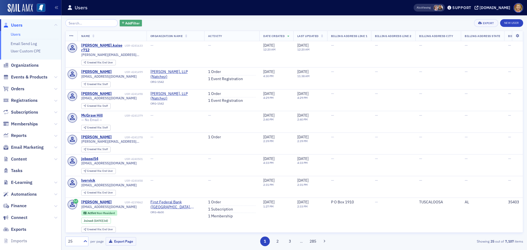
click at [125, 24] on span "Add Filter" at bounding box center [132, 23] width 15 height 5
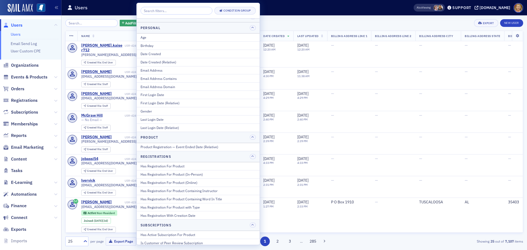
scroll to position [576, 0]
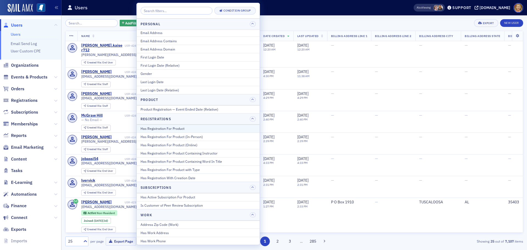
click at [179, 129] on div "Has Registration For Product" at bounding box center [197, 128] width 115 height 5
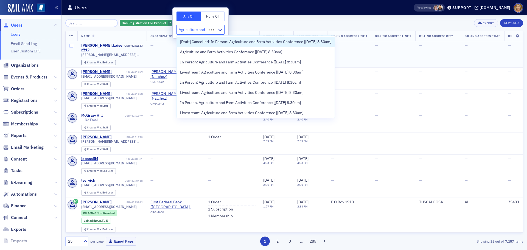
type input "Agriculture and"
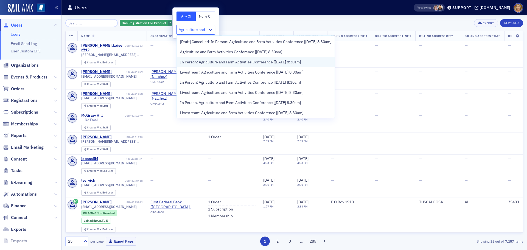
click at [198, 63] on span "In Person: Agriculture and Farm Activities Conference [8/20/2024 8:30am]" at bounding box center [240, 62] width 121 height 6
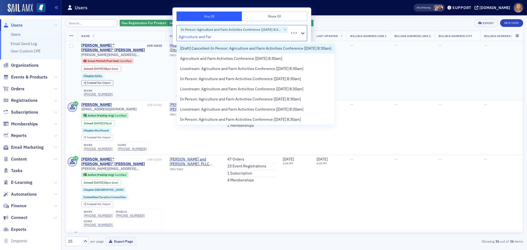
type input "Agriculture and Farm"
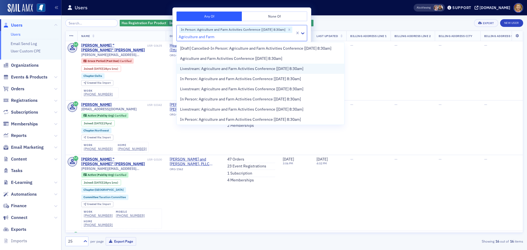
click at [199, 70] on span "Livestream: Agriculture and Farm Activities Conference [8/20/2024 8:30am]" at bounding box center [241, 69] width 123 height 6
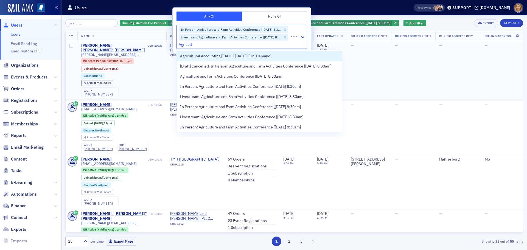
type input "Agricultu"
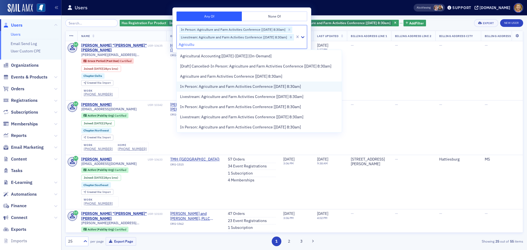
click at [200, 85] on span "In Person: Agriculture and Farm Activities Conference [8/29/2023 8:30am]" at bounding box center [240, 87] width 121 height 6
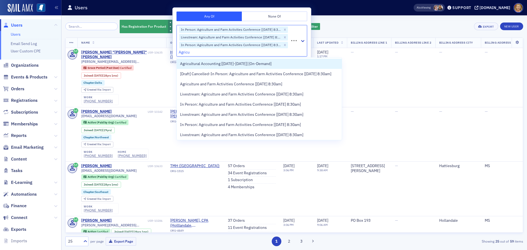
type input "Agricul"
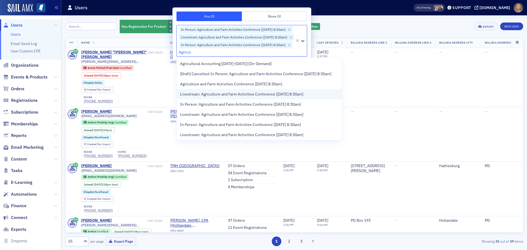
click at [207, 94] on span "Livestream: Agriculture and Farm Activities Conference [8/29/2023 8:30am]" at bounding box center [241, 94] width 123 height 6
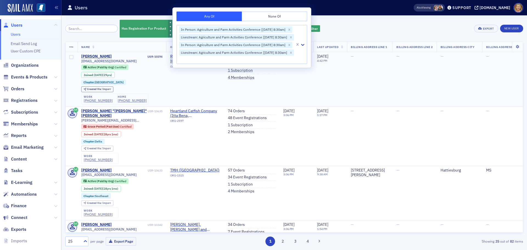
click at [171, 79] on td "Rea, Shaw, Giffin & Stuart LLP (Meridian) ORG-1526" at bounding box center [195, 79] width 58 height 54
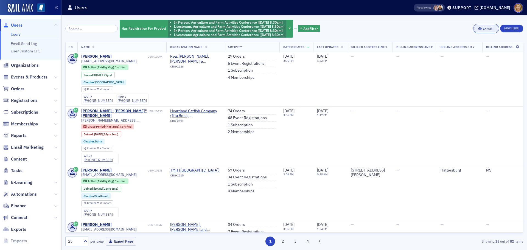
click at [489, 29] on div "Export" at bounding box center [488, 28] width 11 height 3
click at [461, 46] on button "Export All ( 82 Users )" at bounding box center [468, 47] width 58 height 9
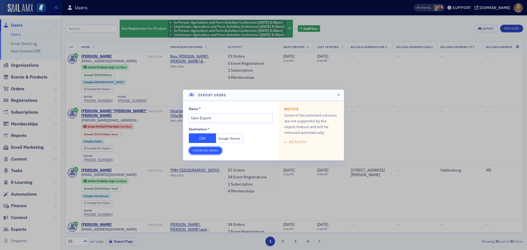
click at [199, 151] on button "Export 82 Users" at bounding box center [205, 151] width 33 height 8
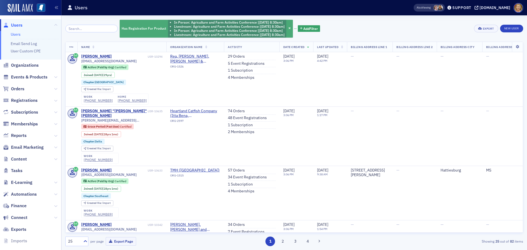
click at [282, 35] on li "Livestream: Agriculture and Farm Activities Conference [8/29/2023 8:30am]" at bounding box center [229, 35] width 111 height 4
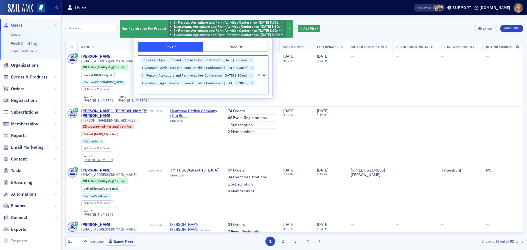
click at [318, 40] on div "Has Registration For Product In Person: Agriculture and Farm Activities Confere…" at bounding box center [294, 132] width 458 height 227
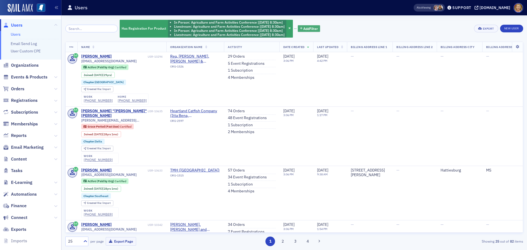
click at [312, 29] on span "Add Filter" at bounding box center [310, 28] width 15 height 5
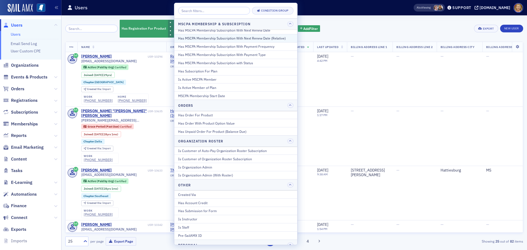
scroll to position [329, 0]
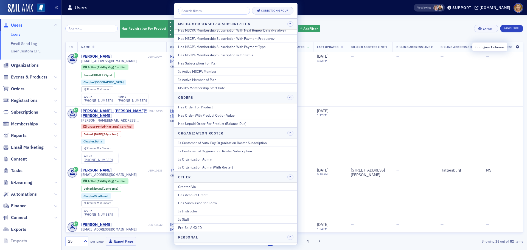
click at [512, 47] on icon at bounding box center [516, 46] width 11 height 3
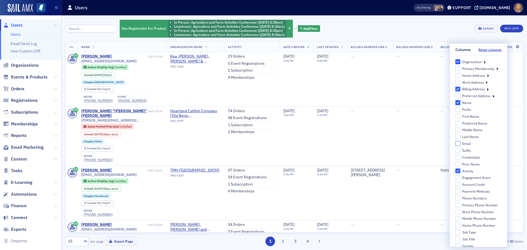
click at [455, 143] on input "Email" at bounding box center [457, 143] width 5 height 5
checkbox input "true"
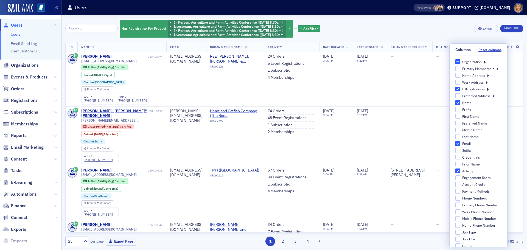
click at [446, 31] on div "Has Registration For Product In Person: Agriculture and Farm Activities Confere…" at bounding box center [294, 28] width 458 height 19
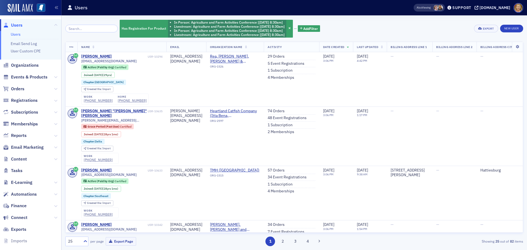
drag, startPoint x: 210, startPoint y: 46, endPoint x: 226, endPoint y: 43, distance: 15.8
click at [206, 43] on th "Email" at bounding box center [186, 47] width 40 height 10
click at [512, 49] on th at bounding box center [516, 47] width 11 height 10
click at [514, 47] on icon at bounding box center [516, 46] width 11 height 3
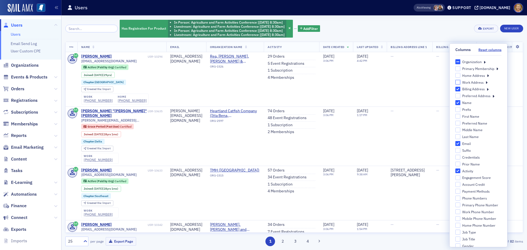
click at [455, 83] on input "Work Address" at bounding box center [457, 82] width 5 height 5
checkbox input "true"
click at [467, 31] on div "Has Registration For Product In Person: Agriculture and Farm Activities Confere…" at bounding box center [294, 28] width 458 height 19
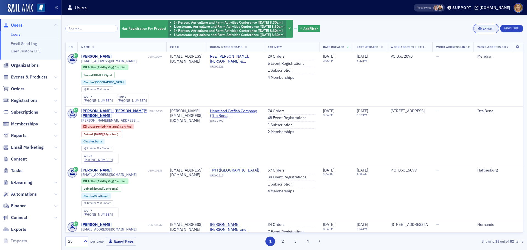
click at [485, 28] on div "Export" at bounding box center [488, 28] width 11 height 3
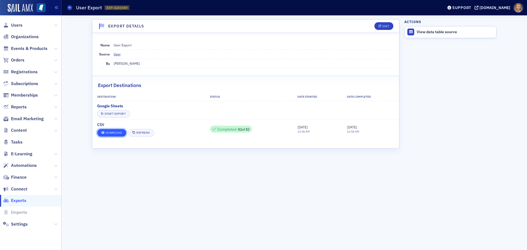
click at [118, 134] on link "Download" at bounding box center [111, 133] width 29 height 8
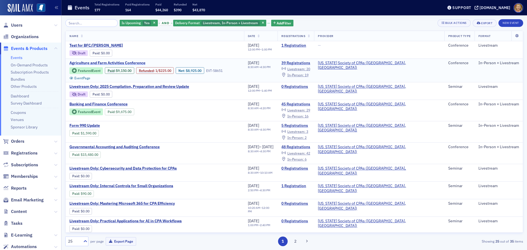
click at [130, 63] on span "Agriculture and Farm Activities Conference" at bounding box center [115, 63] width 92 height 5
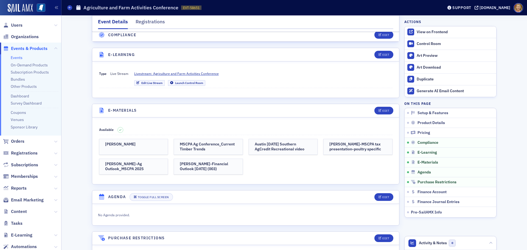
scroll to position [741, 0]
click at [383, 109] on div "Edit" at bounding box center [385, 110] width 7 height 3
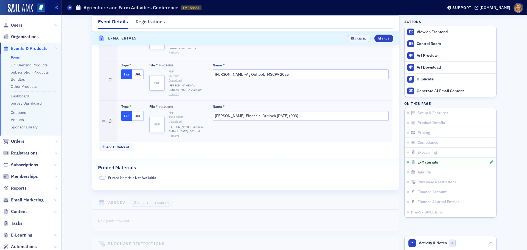
scroll to position [990, 0]
click at [120, 141] on button "Add E-Material" at bounding box center [115, 145] width 33 height 9
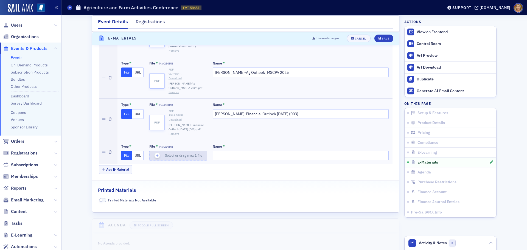
click at [155, 153] on icon "button" at bounding box center [157, 155] width 5 height 5
type input "Walker-MSCPA Egg Industry Update Presentation"
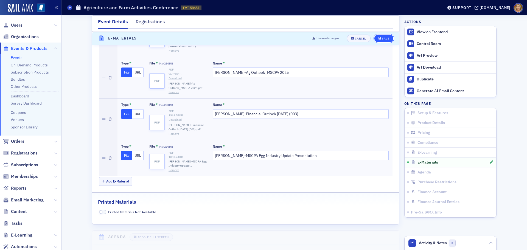
click at [383, 39] on div "Save" at bounding box center [385, 38] width 7 height 3
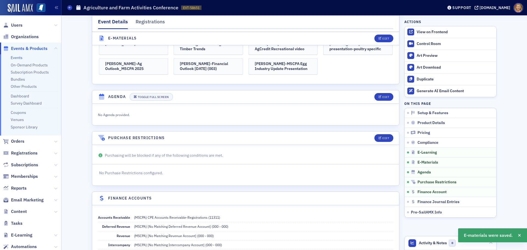
scroll to position [798, 0]
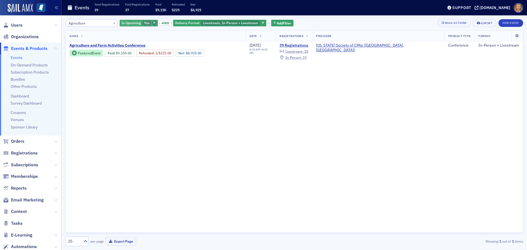
type input "Agriculture"
click at [153, 22] on icon "button" at bounding box center [154, 23] width 2 height 3
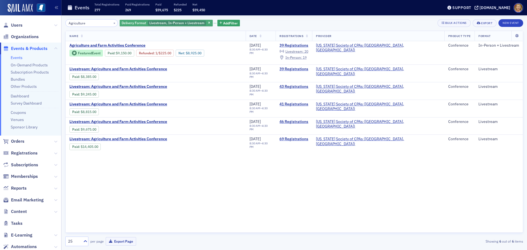
click at [193, 24] on span "Livestream, In-Person + Livestream" at bounding box center [176, 23] width 55 height 4
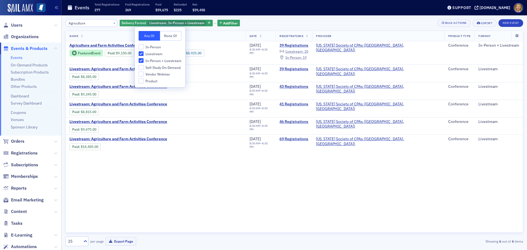
click at [160, 46] on span "In-Person" at bounding box center [152, 47] width 15 height 5
click at [143, 46] on input "In-Person" at bounding box center [141, 46] width 5 height 5
checkbox input "true"
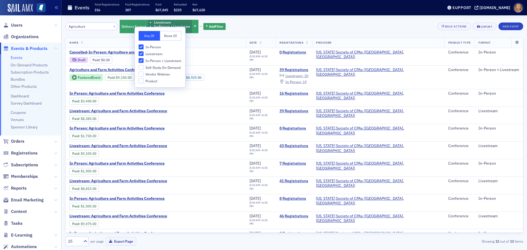
click at [199, 41] on th "Name" at bounding box center [156, 43] width 180 height 10
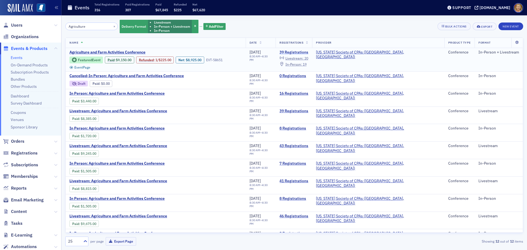
click at [308, 52] on link "39 Registrations" at bounding box center [293, 52] width 29 height 5
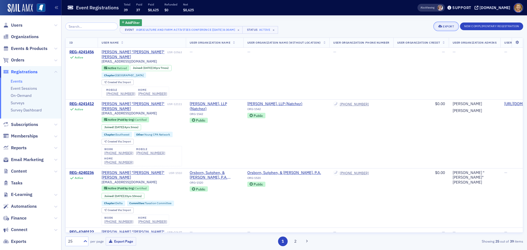
click at [451, 26] on div "Export" at bounding box center [447, 26] width 11 height 3
click at [425, 46] on button "Export All ( 39 Event Registrations )" at bounding box center [426, 44] width 59 height 9
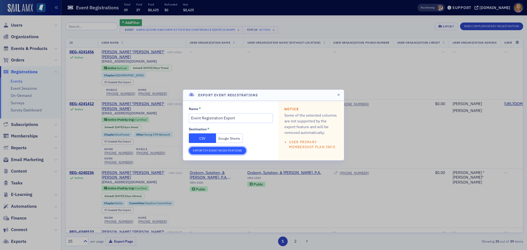
click at [213, 150] on button "Export 39 Event Registrations" at bounding box center [217, 151] width 57 height 8
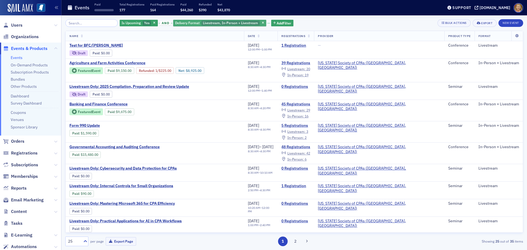
click at [152, 21] on span "button" at bounding box center [154, 23] width 5 height 5
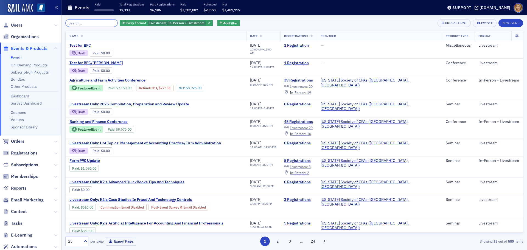
click at [105, 22] on input "search" at bounding box center [91, 23] width 52 height 8
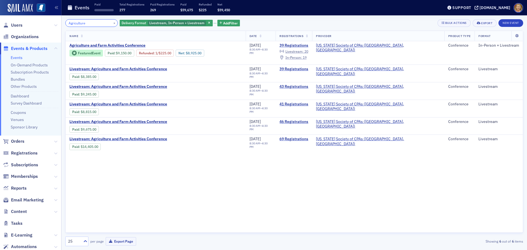
type input "Agriculture"
click at [193, 20] on div "Agriculture × Delivery Format Livestream, In-Person + Livestream Add Filter Bul…" at bounding box center [294, 132] width 458 height 235
click at [194, 21] on span "Livestream, In-Person + Livestream" at bounding box center [176, 23] width 55 height 4
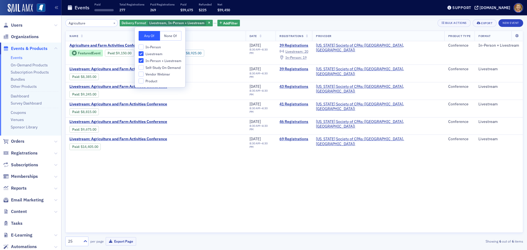
click at [153, 46] on span "In-Person" at bounding box center [152, 47] width 15 height 5
click at [143, 46] on input "In-Person" at bounding box center [141, 46] width 5 height 5
checkbox input "true"
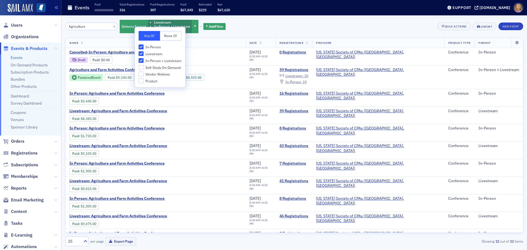
click at [205, 35] on div "Agriculture × Delivery Format Livestream In-Person + Livestream In-Person Add F…" at bounding box center [294, 132] width 458 height 227
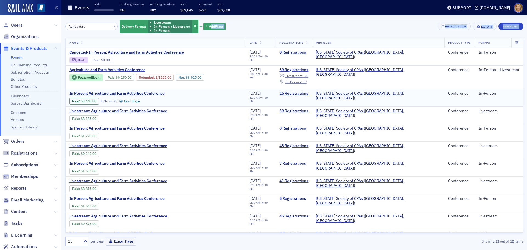
click at [308, 91] on link "16 Registrations" at bounding box center [293, 93] width 29 height 5
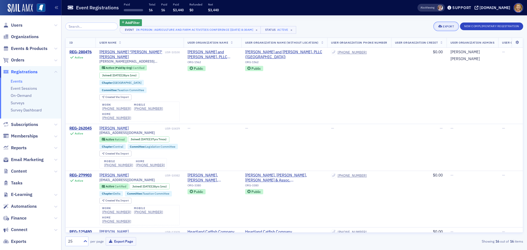
click at [445, 27] on div "Export" at bounding box center [447, 26] width 11 height 3
click at [424, 45] on button "Export All ( 16 Event Registrations )" at bounding box center [426, 44] width 59 height 9
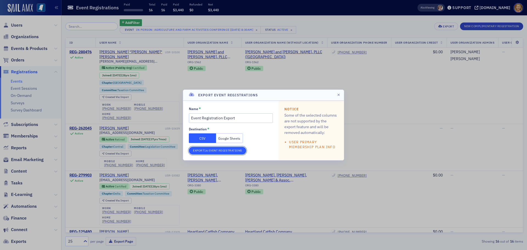
click at [217, 150] on button "Export 16 Event Registrations" at bounding box center [217, 151] width 57 height 8
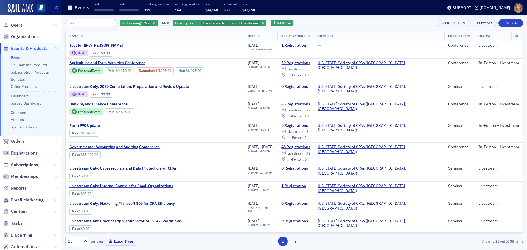
click at [83, 24] on input "search" at bounding box center [91, 23] width 52 height 8
click at [152, 21] on span "button" at bounding box center [154, 23] width 5 height 5
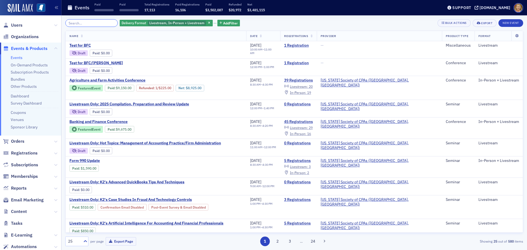
click at [108, 23] on input "search" at bounding box center [91, 23] width 52 height 8
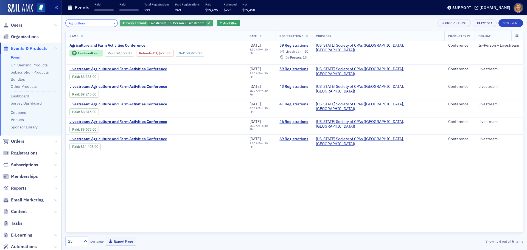
type input "Agriculture"
click at [149, 24] on span "Livestream, In-Person + Livestream" at bounding box center [176, 23] width 55 height 4
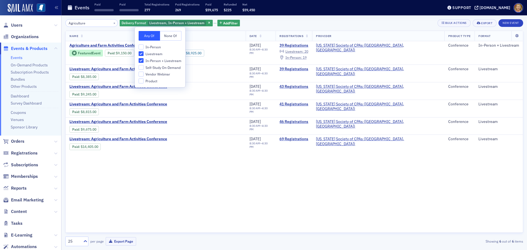
click at [188, 33] on th "Name" at bounding box center [156, 36] width 180 height 10
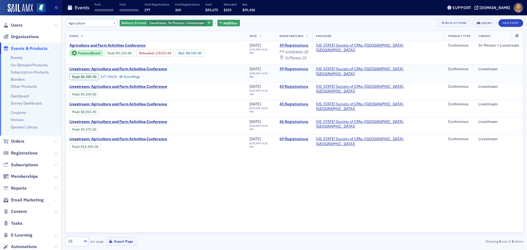
click at [308, 67] on link "39 Registrations" at bounding box center [293, 69] width 29 height 5
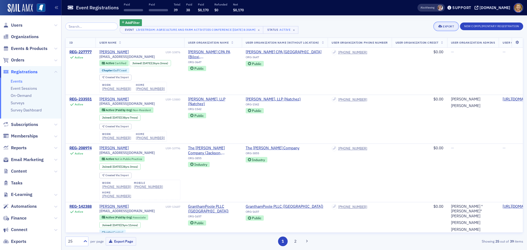
click at [444, 26] on div "Export" at bounding box center [447, 26] width 11 height 3
click at [423, 44] on button "Export All ( 39 Event Registrations )" at bounding box center [426, 44] width 59 height 9
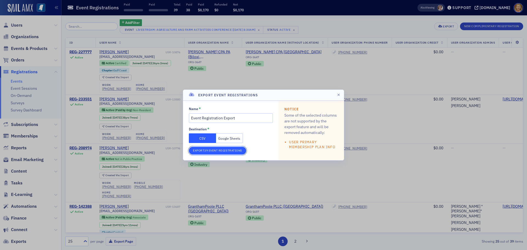
click at [213, 150] on button "Export 39 Event Registrations" at bounding box center [217, 151] width 57 height 8
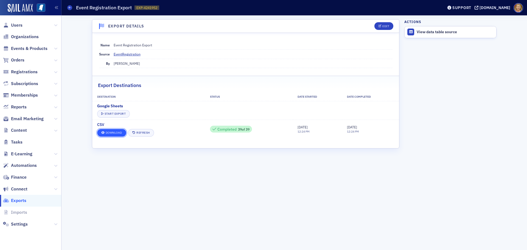
click at [116, 132] on link "Download" at bounding box center [111, 133] width 29 height 8
click at [114, 132] on link "Download" at bounding box center [111, 133] width 29 height 8
click at [108, 131] on link "Download" at bounding box center [111, 133] width 29 height 8
click at [116, 131] on link "Download" at bounding box center [111, 133] width 29 height 8
click at [452, 32] on div "View data table source" at bounding box center [454, 32] width 77 height 5
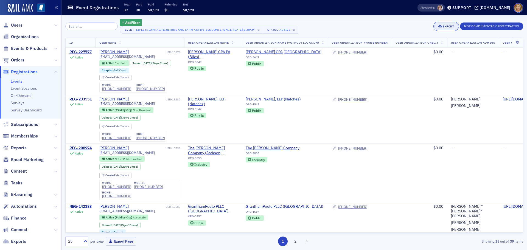
click at [450, 27] on div "Export" at bounding box center [447, 26] width 11 height 3
click at [441, 44] on button "Export All ( 39 Event Registrations )" at bounding box center [426, 44] width 59 height 9
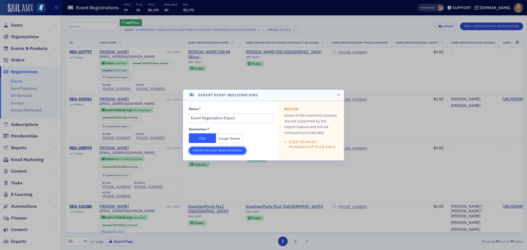
click at [235, 151] on button "Export 39 Event Registrations" at bounding box center [217, 151] width 57 height 8
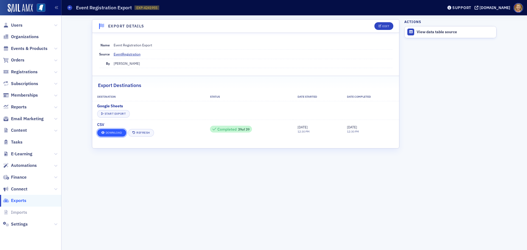
click at [116, 133] on link "Download" at bounding box center [111, 133] width 29 height 8
